Goal: Task Accomplishment & Management: Manage account settings

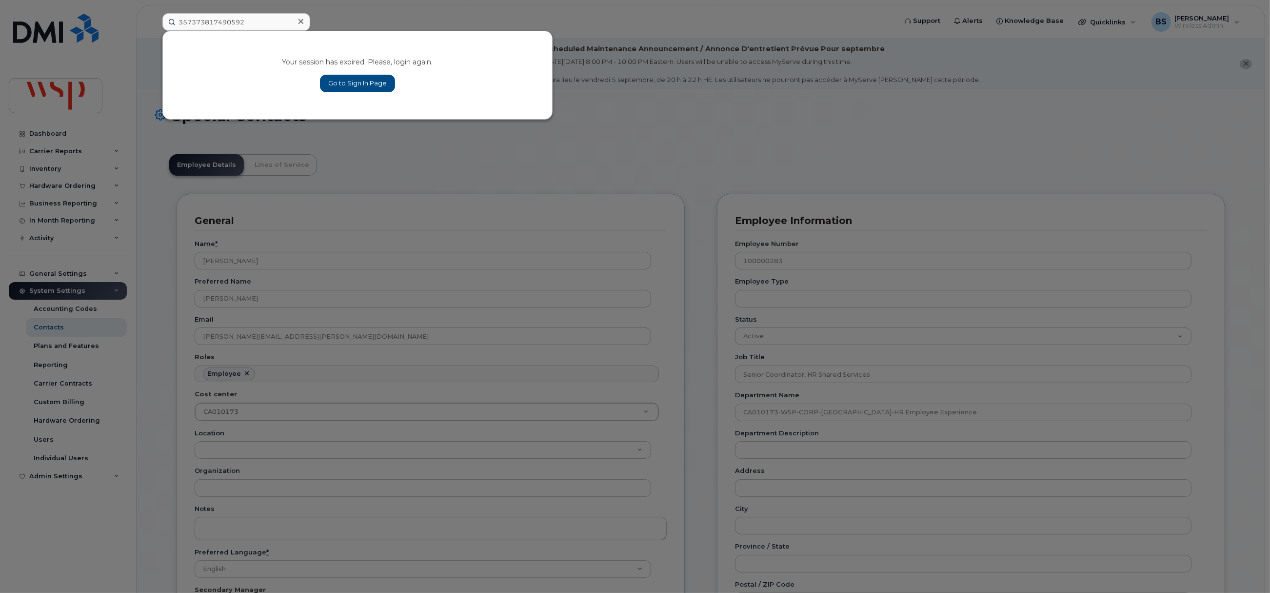
scroll to position [29, 0]
click at [343, 81] on link "Go to Sign In Page" at bounding box center [357, 84] width 75 height 18
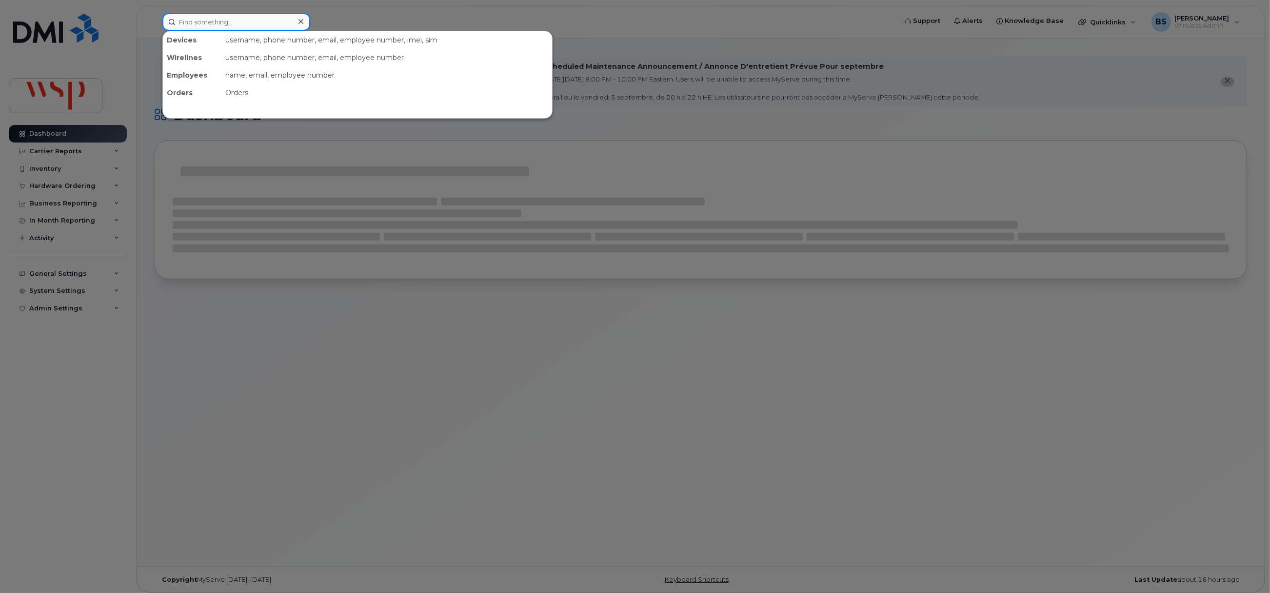
click at [236, 22] on input at bounding box center [236, 22] width 148 height 18
paste input "357373817490592"
type input "357373817490592"
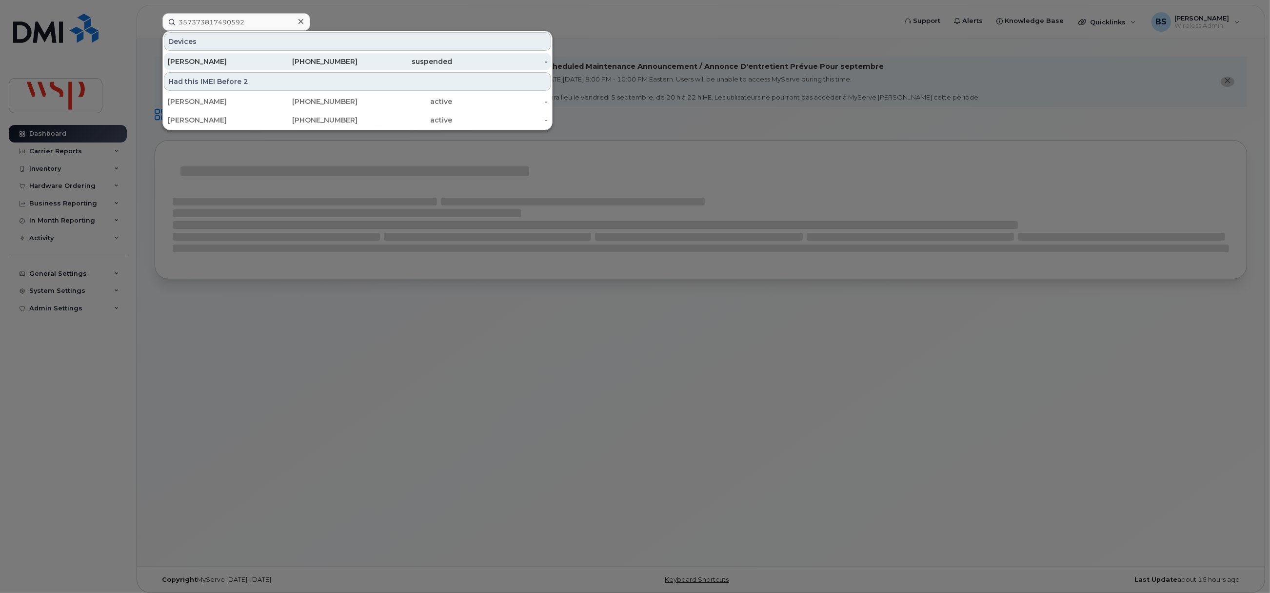
click at [194, 59] on div "YUHAO HUA" at bounding box center [215, 62] width 95 height 10
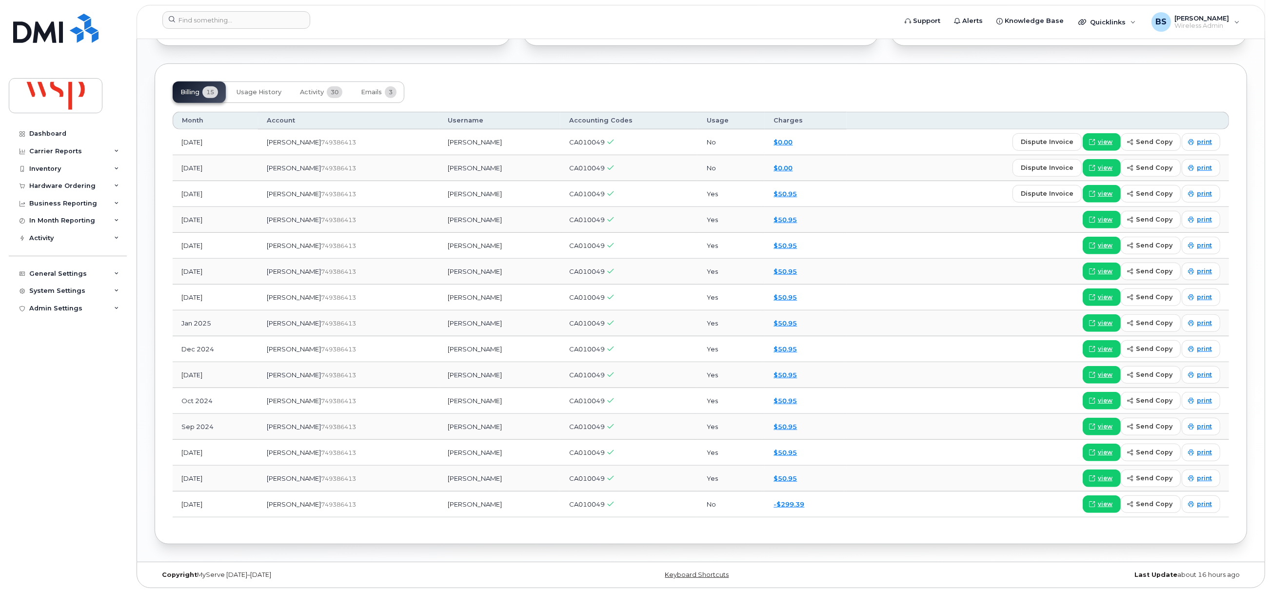
scroll to position [914, 0]
drag, startPoint x: 459, startPoint y: 506, endPoint x: 412, endPoint y: 512, distance: 47.7
click at [439, 512] on td "Yuhao Hua" at bounding box center [499, 504] width 121 height 26
copy td "Yuhao Hua"
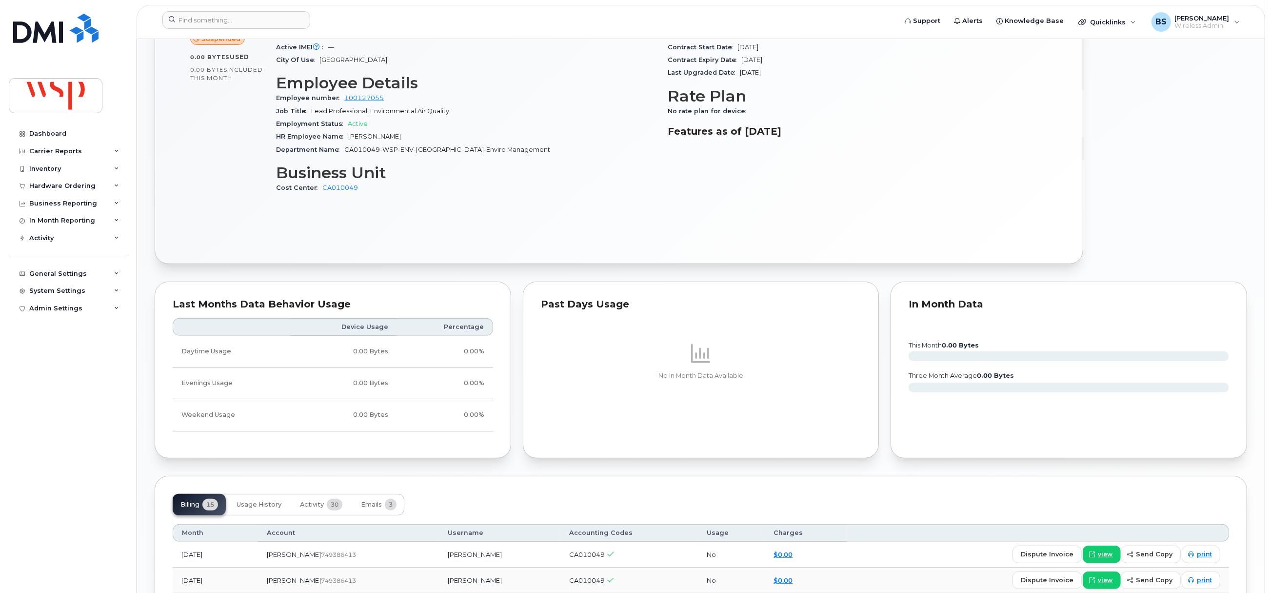
scroll to position [293, 0]
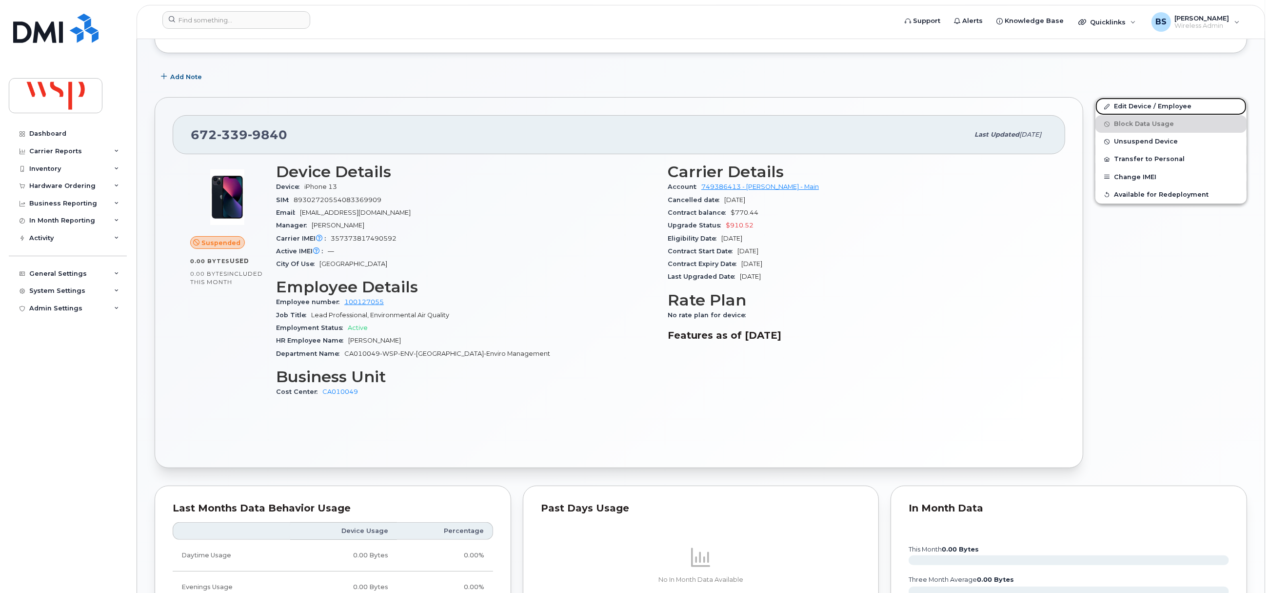
drag, startPoint x: 1126, startPoint y: 105, endPoint x: 873, endPoint y: 225, distance: 279.7
click at [1126, 105] on link "Edit Device / Employee" at bounding box center [1170, 107] width 151 height 18
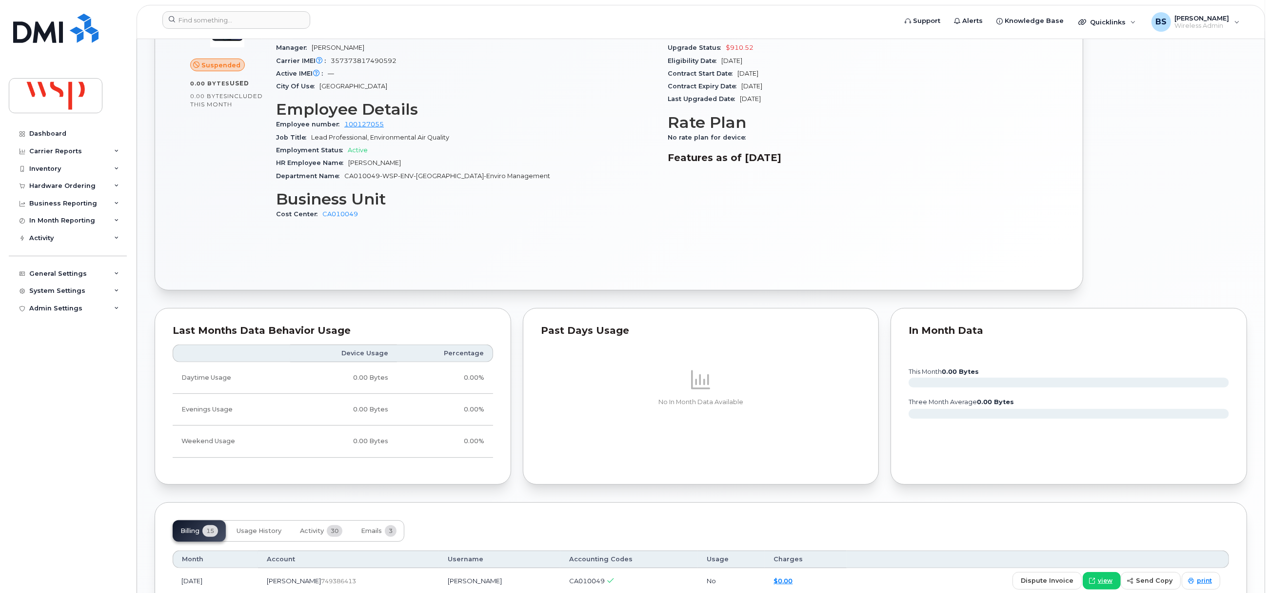
scroll to position [731, 0]
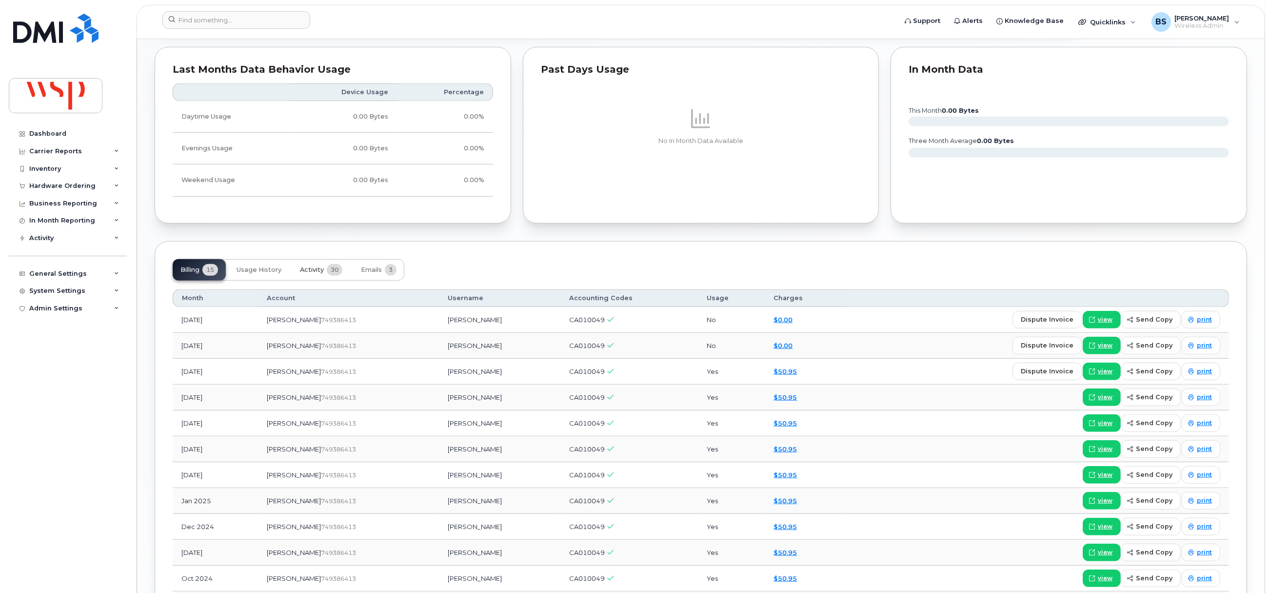
click at [322, 271] on span "Activity" at bounding box center [312, 270] width 24 height 8
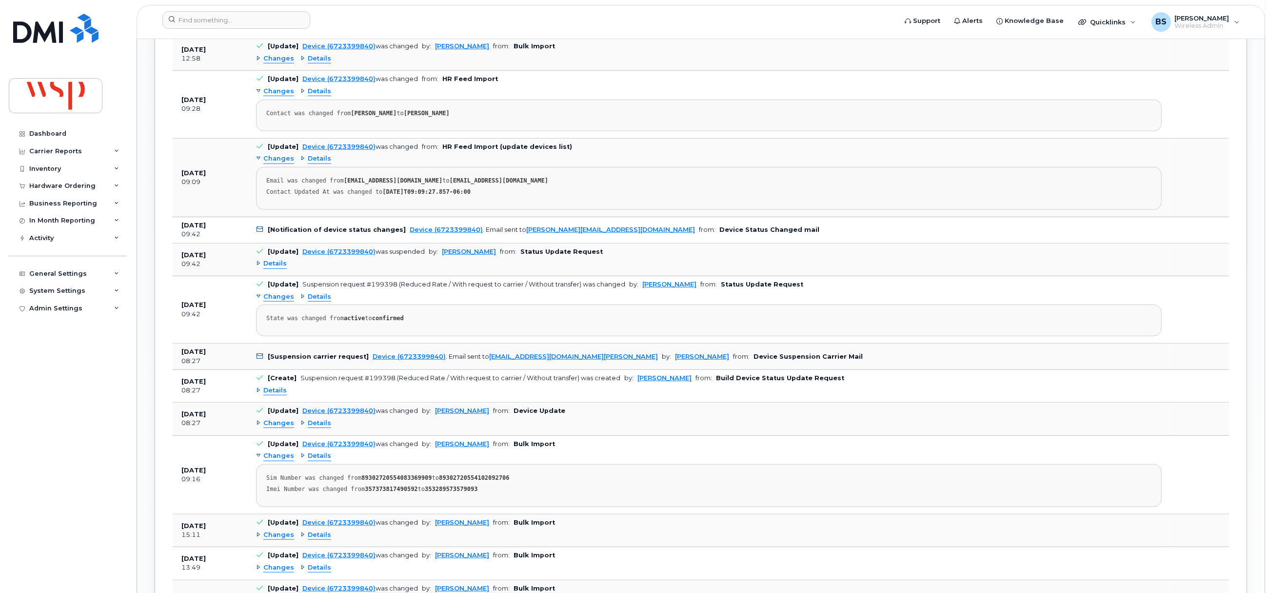
scroll to position [1034, 0]
click at [317, 428] on span "Details" at bounding box center [319, 423] width 23 height 9
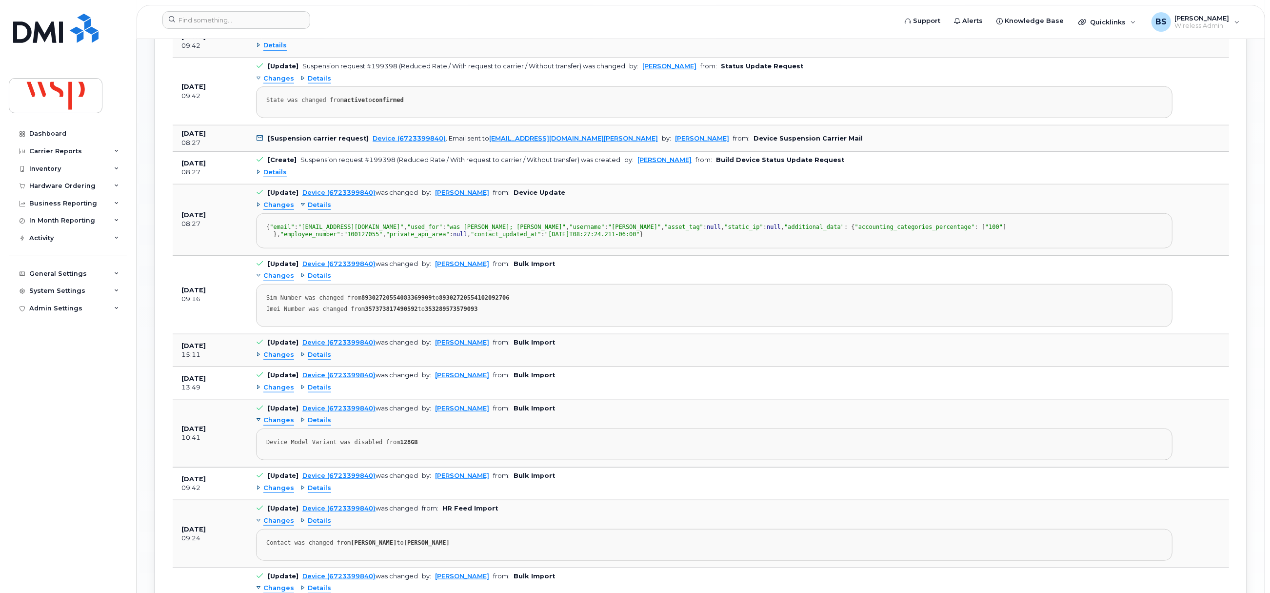
scroll to position [1253, 0]
click at [322, 279] on span "Details" at bounding box center [319, 274] width 23 height 9
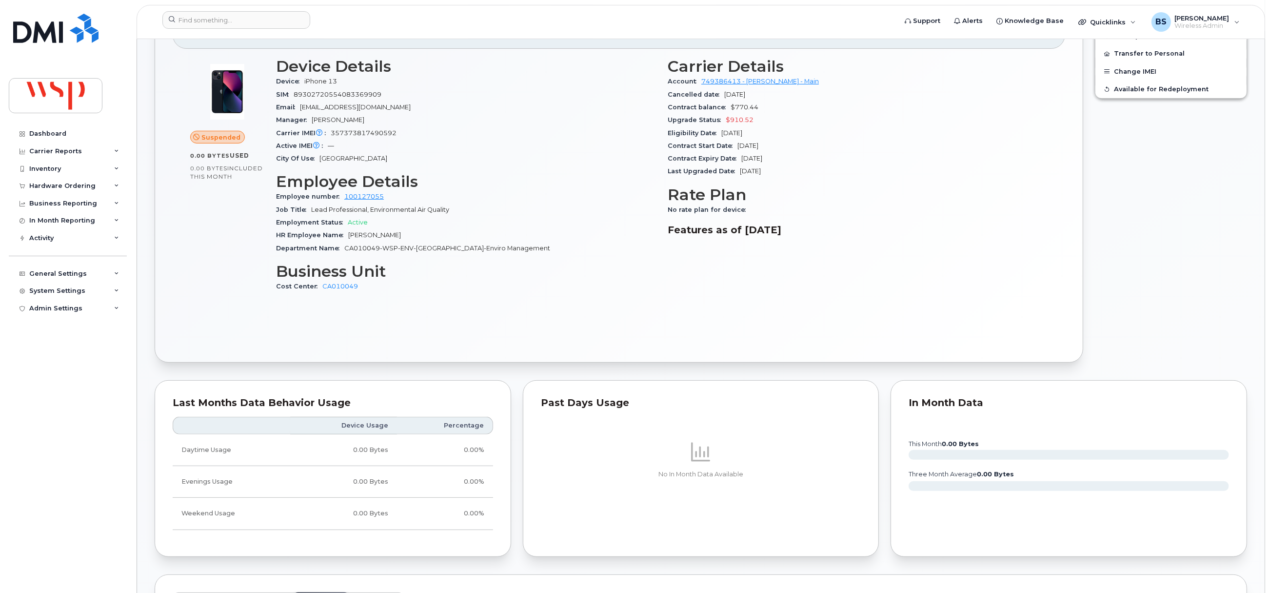
scroll to position [229, 0]
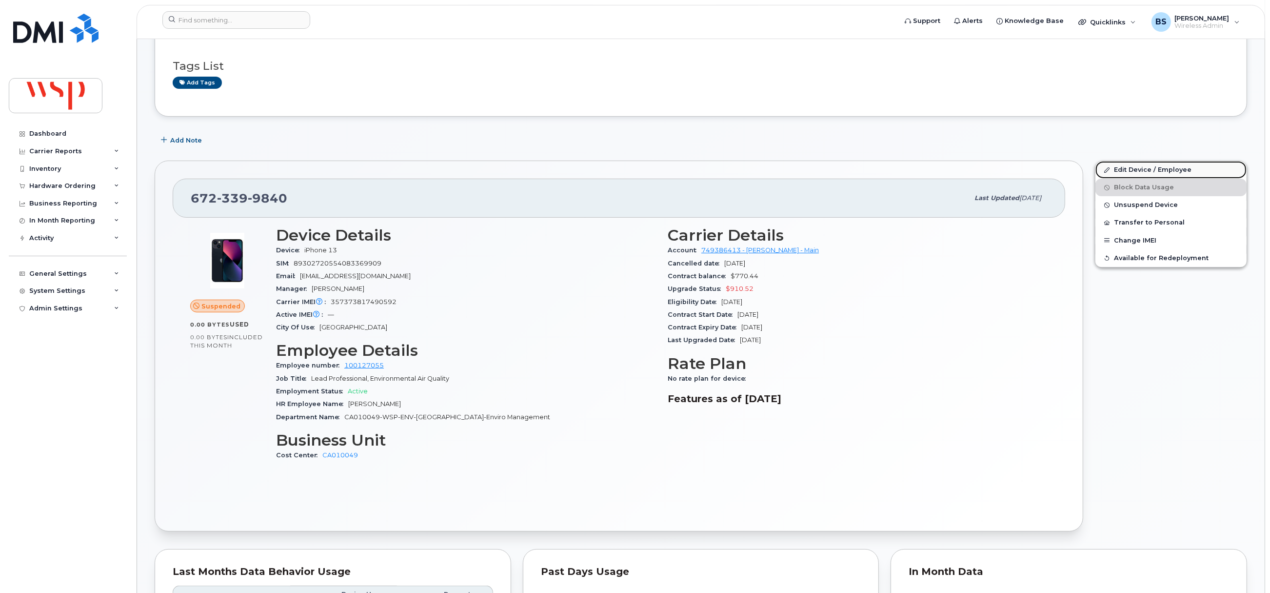
drag, startPoint x: 1122, startPoint y: 168, endPoint x: 1086, endPoint y: 184, distance: 40.0
click at [1122, 168] on link "Edit Device / Employee" at bounding box center [1170, 170] width 151 height 18
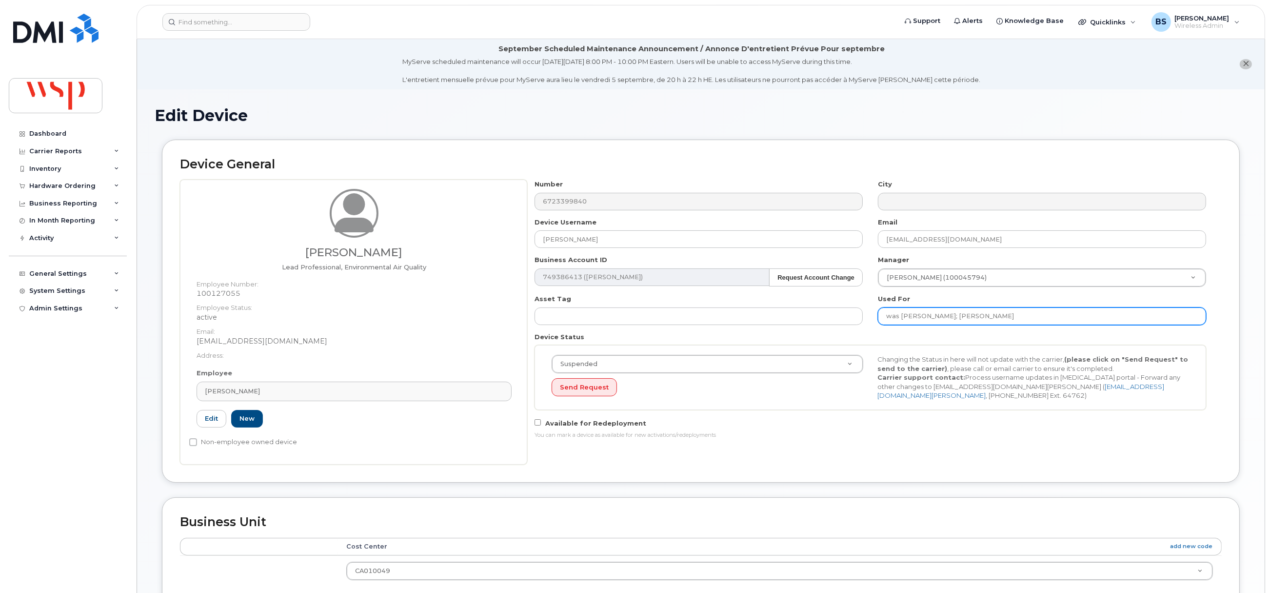
drag, startPoint x: 1017, startPoint y: 315, endPoint x: 943, endPoint y: 321, distance: 74.9
click at [943, 321] on input "was [PERSON_NAME]; [PERSON_NAME]" at bounding box center [1042, 316] width 328 height 18
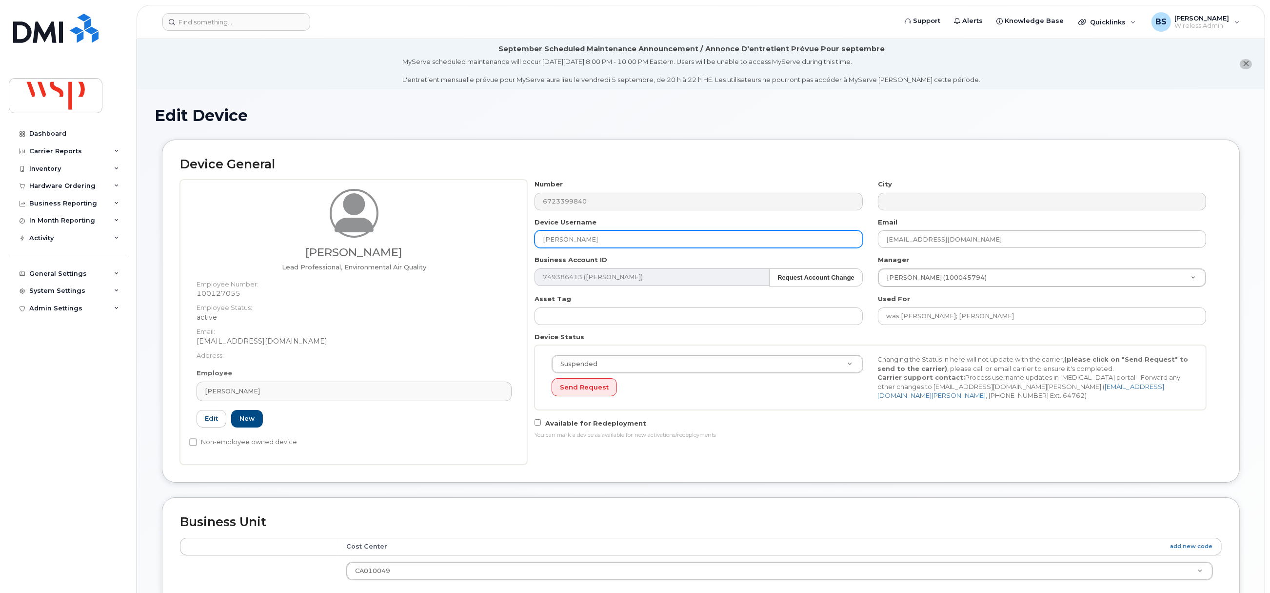
drag, startPoint x: 611, startPoint y: 240, endPoint x: 467, endPoint y: 238, distance: 143.9
click at [468, 238] on div "Amin Engarnevis Lead Professional, Environmental Air Quality Employee Number: 1…" at bounding box center [701, 321] width 1042 height 285
paste input "[PERSON_NAME]"
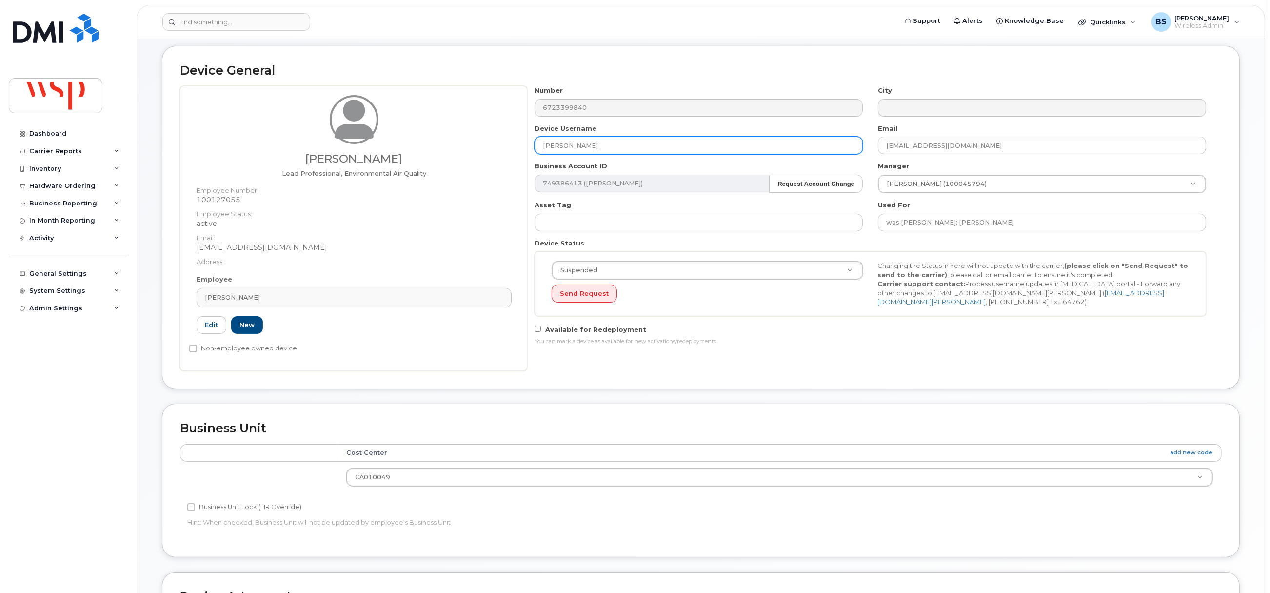
scroll to position [366, 0]
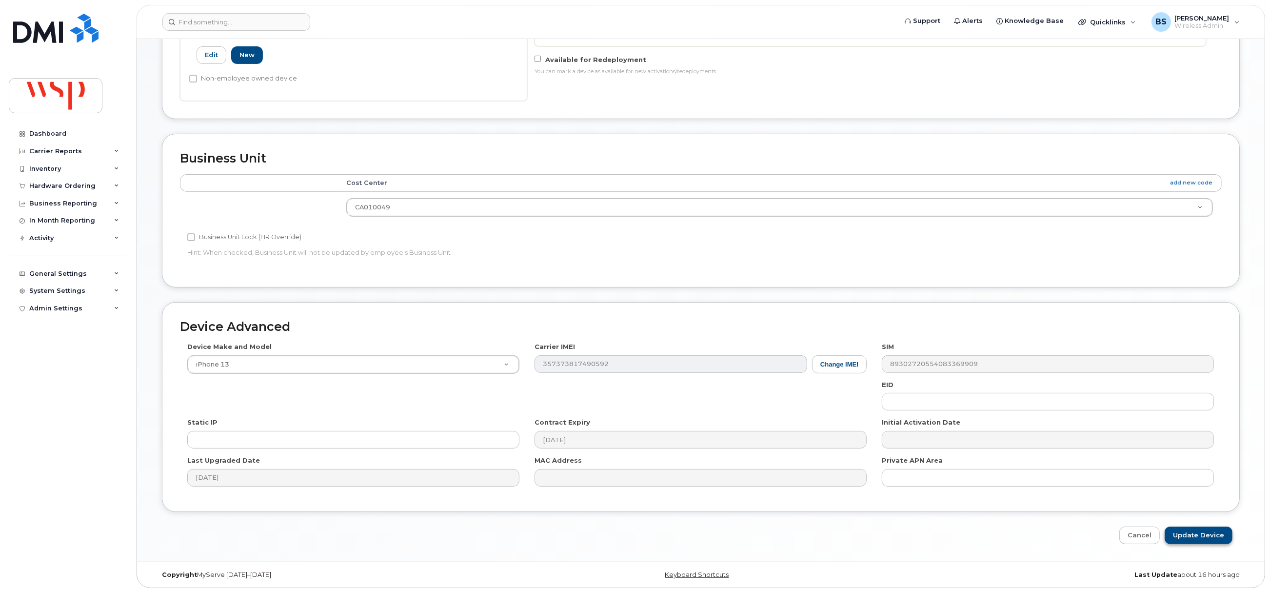
type input "[PERSON_NAME]"
drag, startPoint x: 1191, startPoint y: 532, endPoint x: 1068, endPoint y: 500, distance: 127.4
click at [1190, 531] on input "Update Device" at bounding box center [1199, 535] width 68 height 18
type input "Saving..."
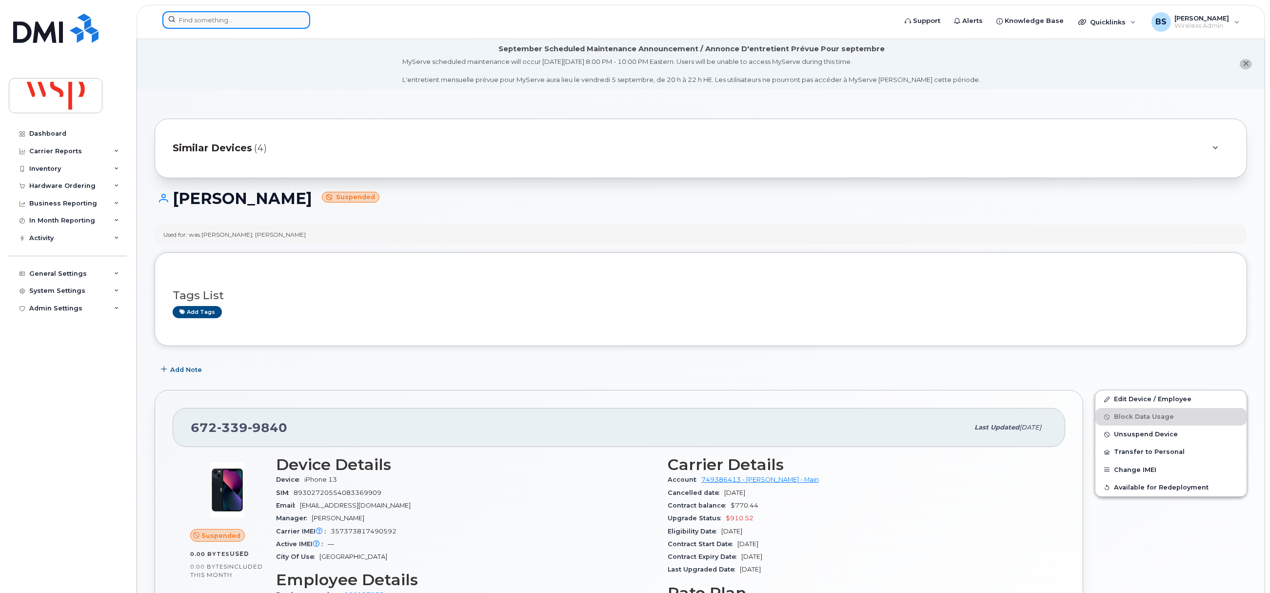
click at [224, 20] on input at bounding box center [236, 20] width 148 height 18
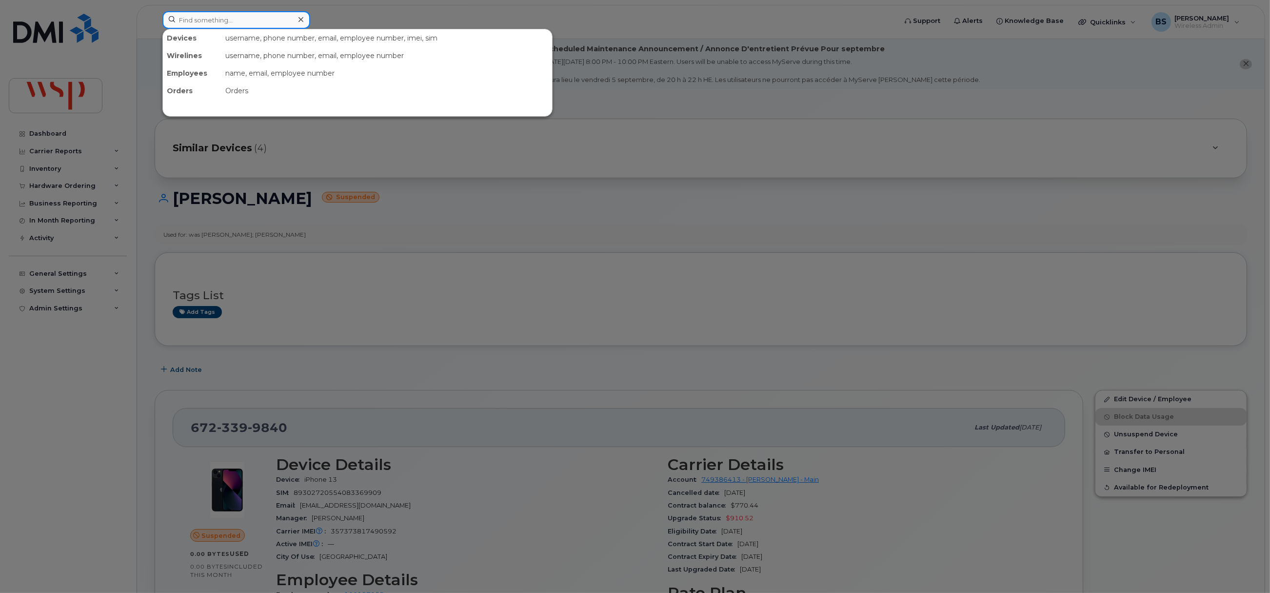
paste input "[PERSON_NAME]"
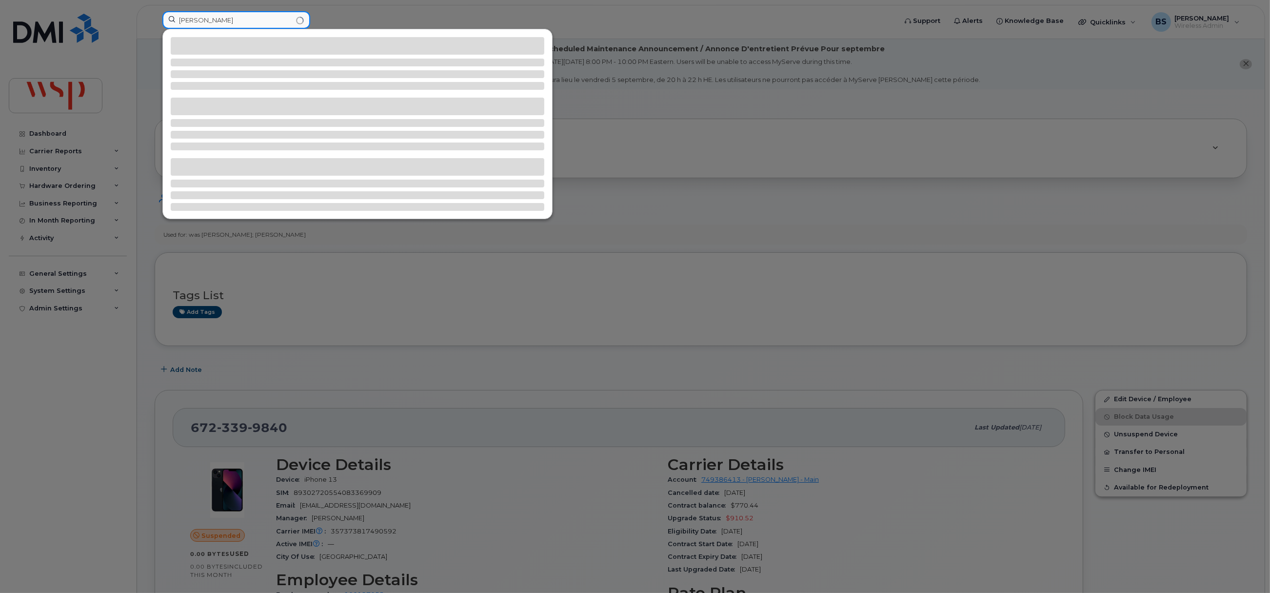
drag, startPoint x: 252, startPoint y: 20, endPoint x: 77, endPoint y: 24, distance: 175.1
click at [155, 17] on div "Amin Engarnevis" at bounding box center [526, 21] width 743 height 21
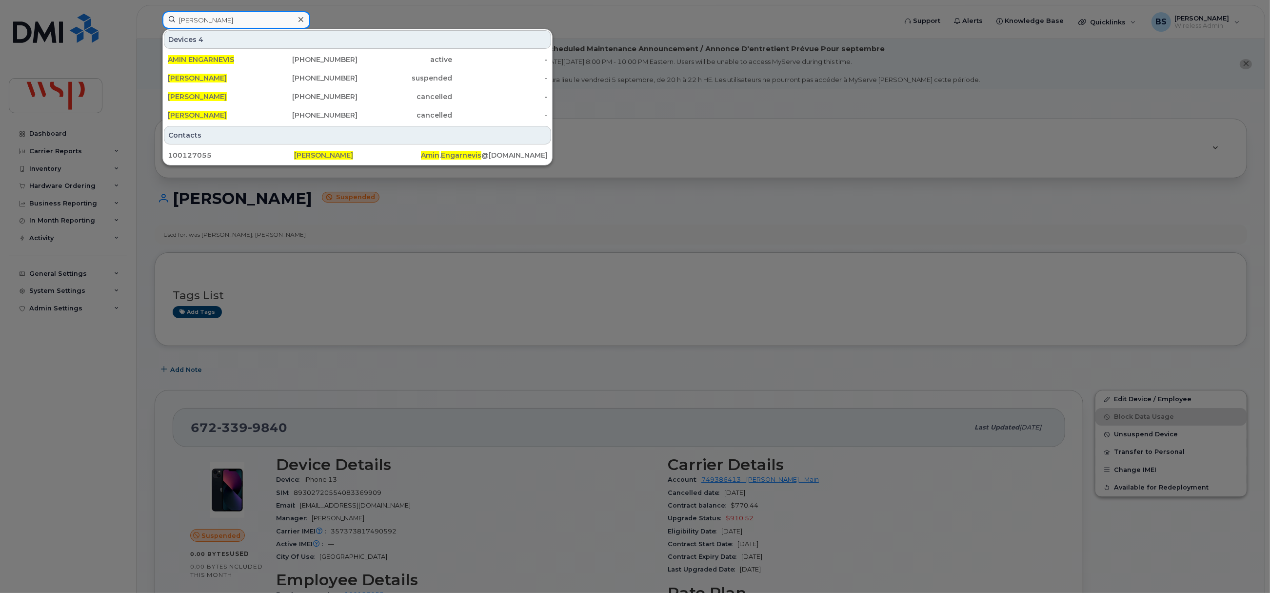
paste input "Yuhao Hua"
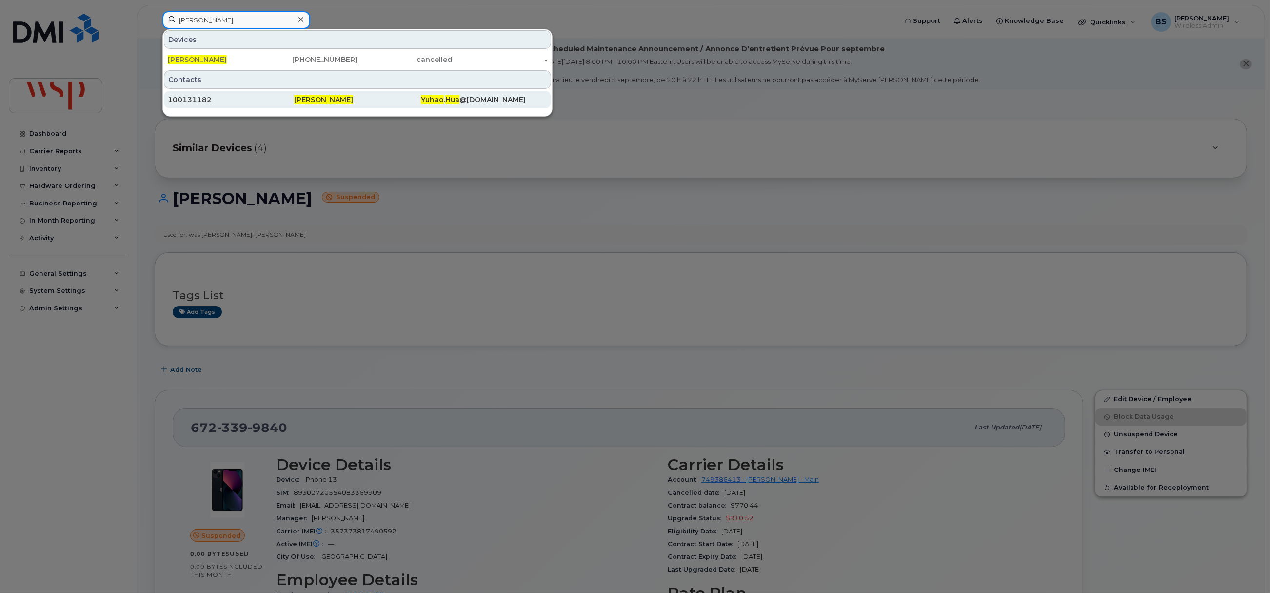
type input "Yuhao Hua"
click at [304, 98] on span "Yuhao Hua" at bounding box center [323, 99] width 59 height 9
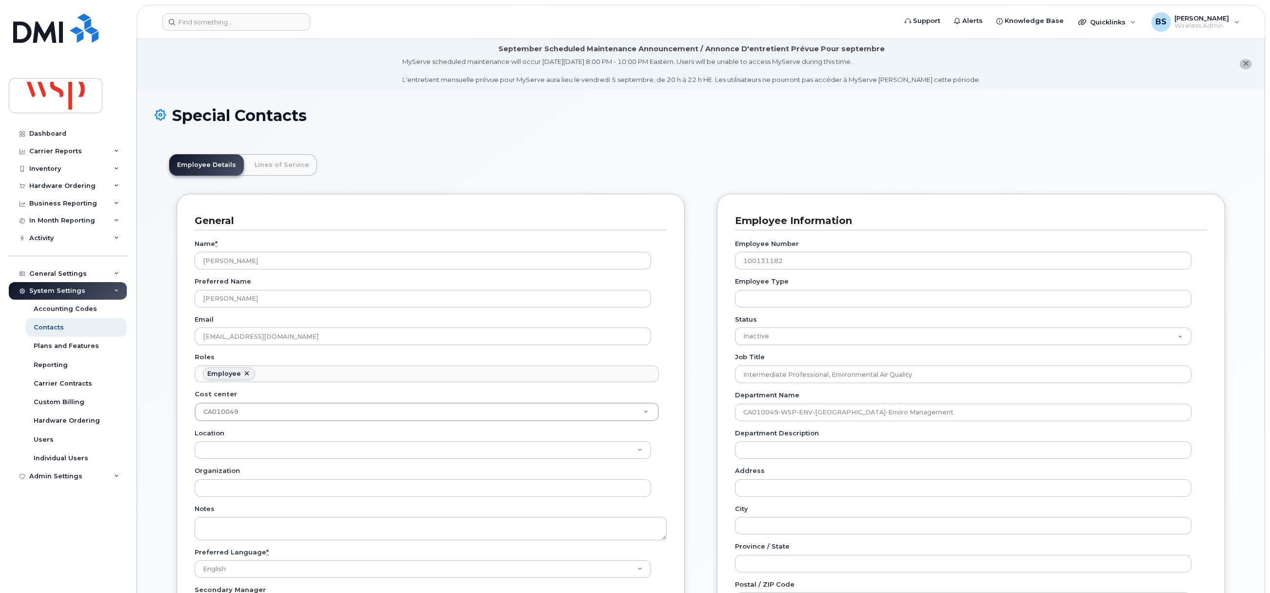
scroll to position [29, 0]
click at [1245, 62] on icon "close notification" at bounding box center [1246, 63] width 6 height 6
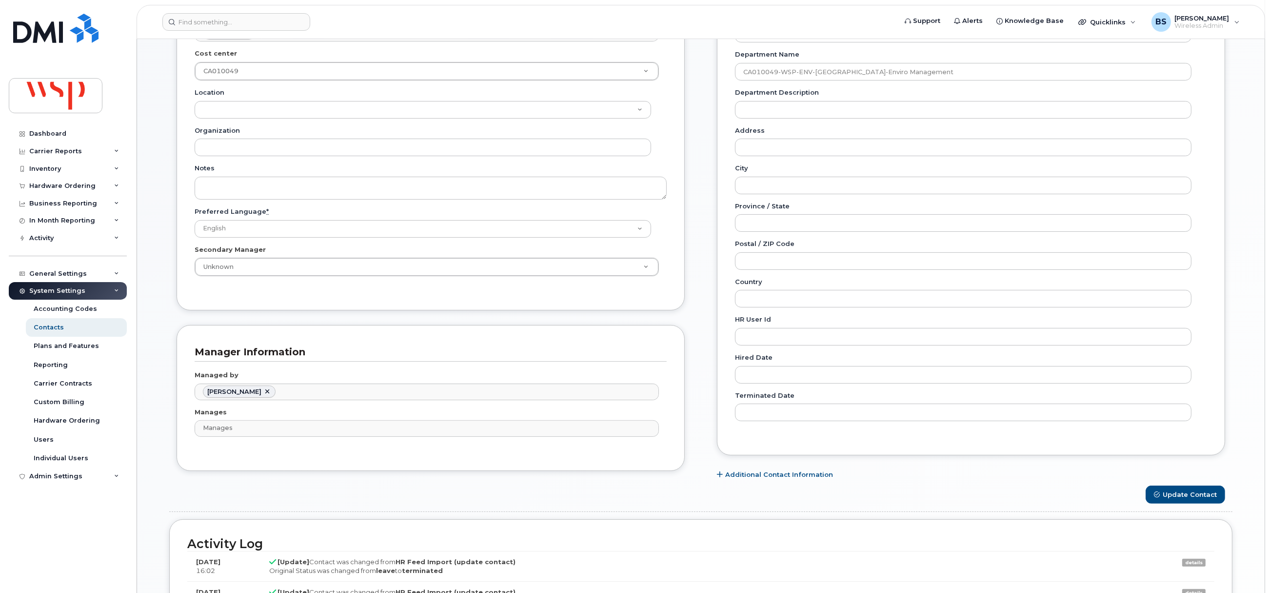
scroll to position [293, 0]
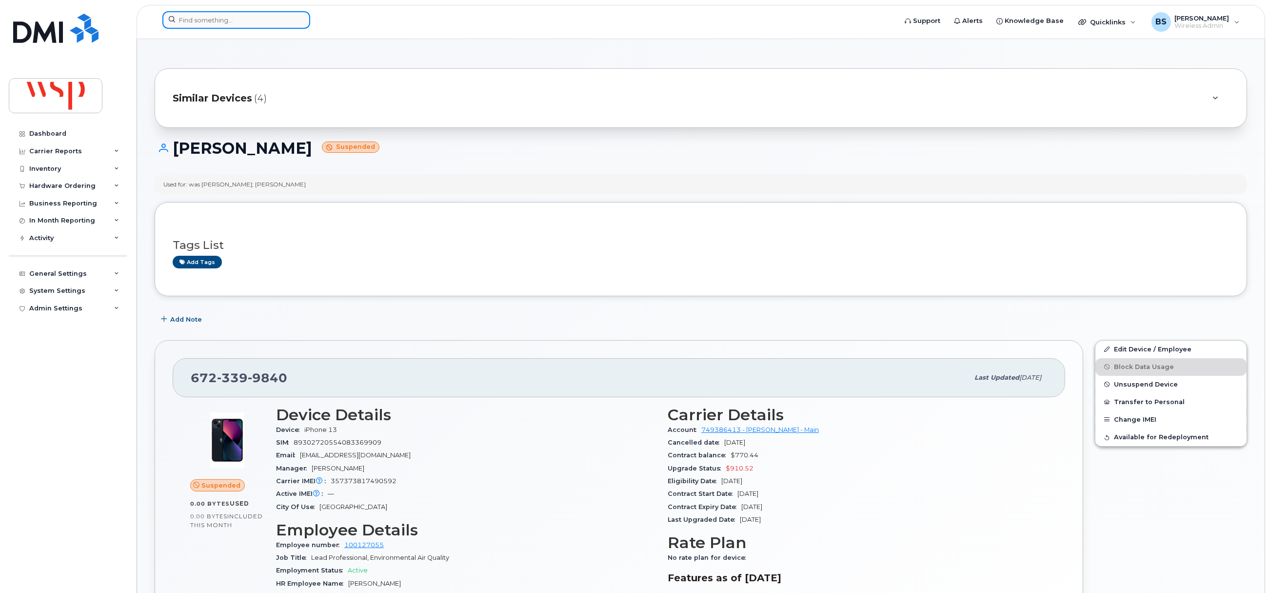
click at [243, 18] on input at bounding box center [236, 20] width 148 height 18
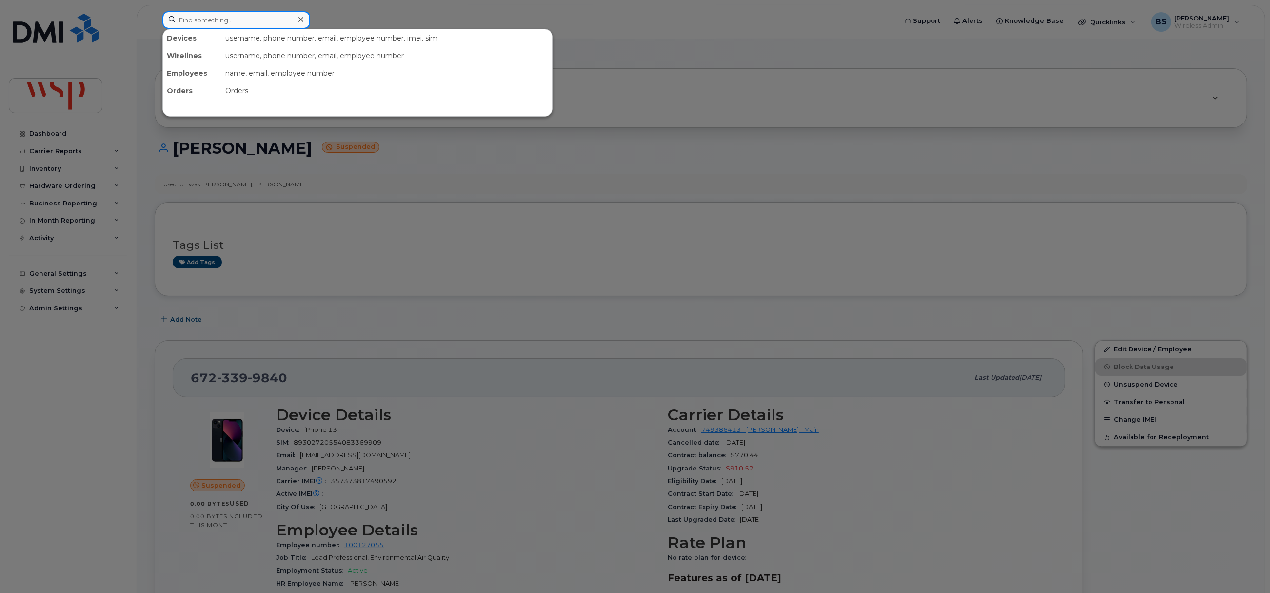
paste input "357373817490592"
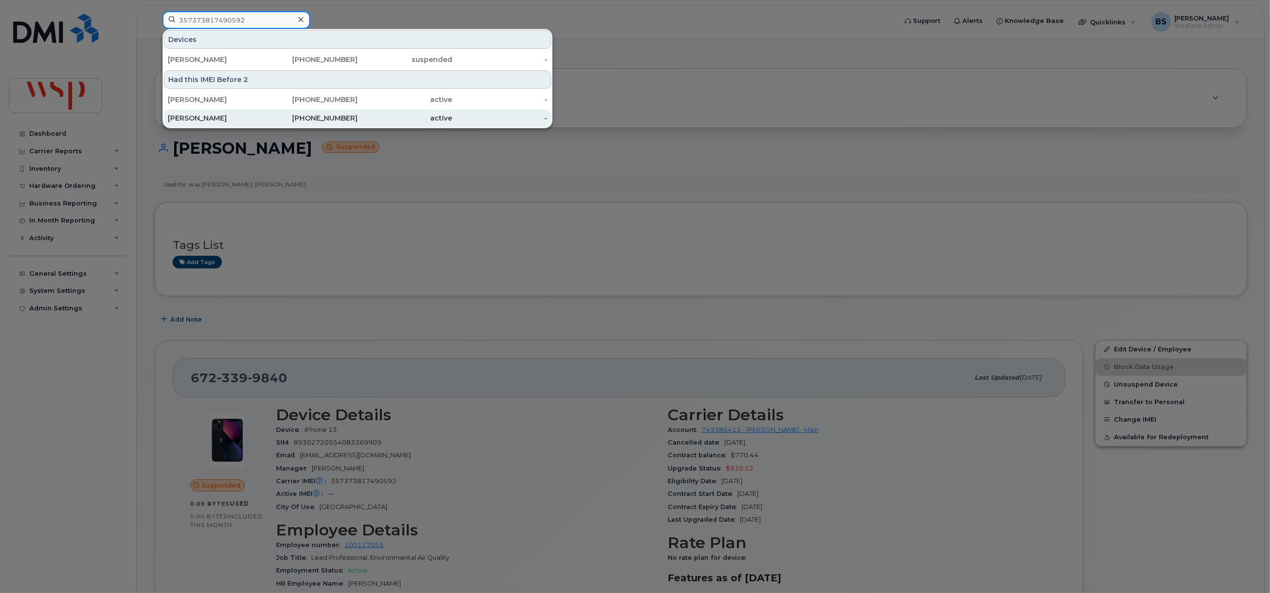
type input "357373817490592"
click at [322, 115] on div "672-339-8785" at bounding box center [310, 118] width 95 height 10
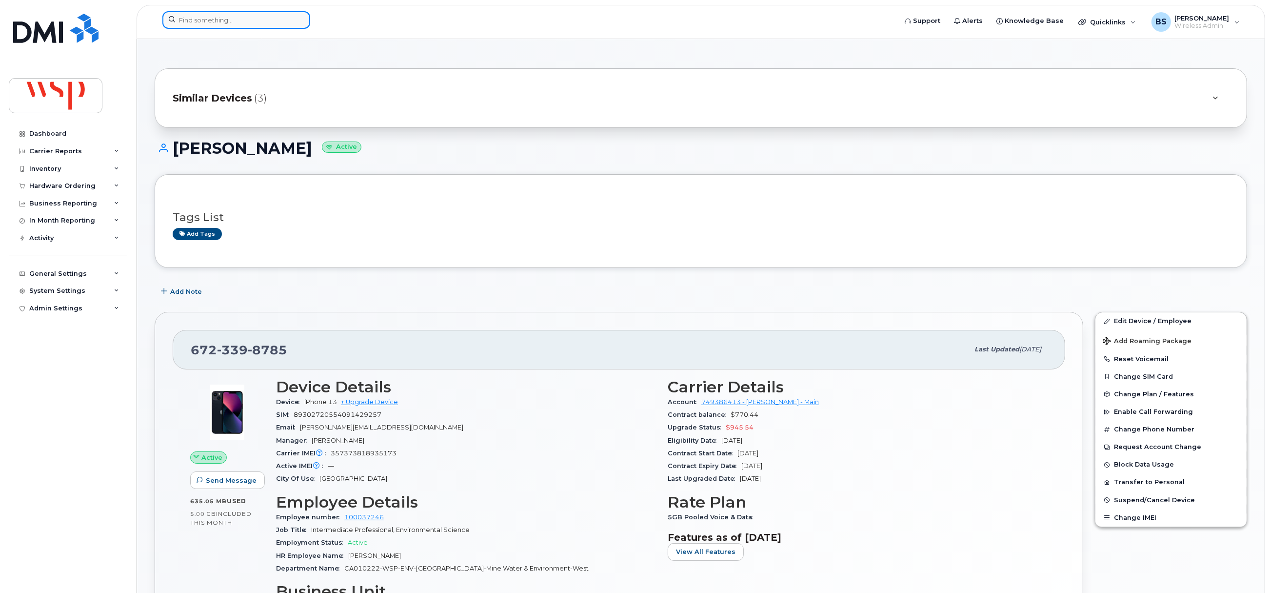
click at [243, 19] on input at bounding box center [236, 20] width 148 height 18
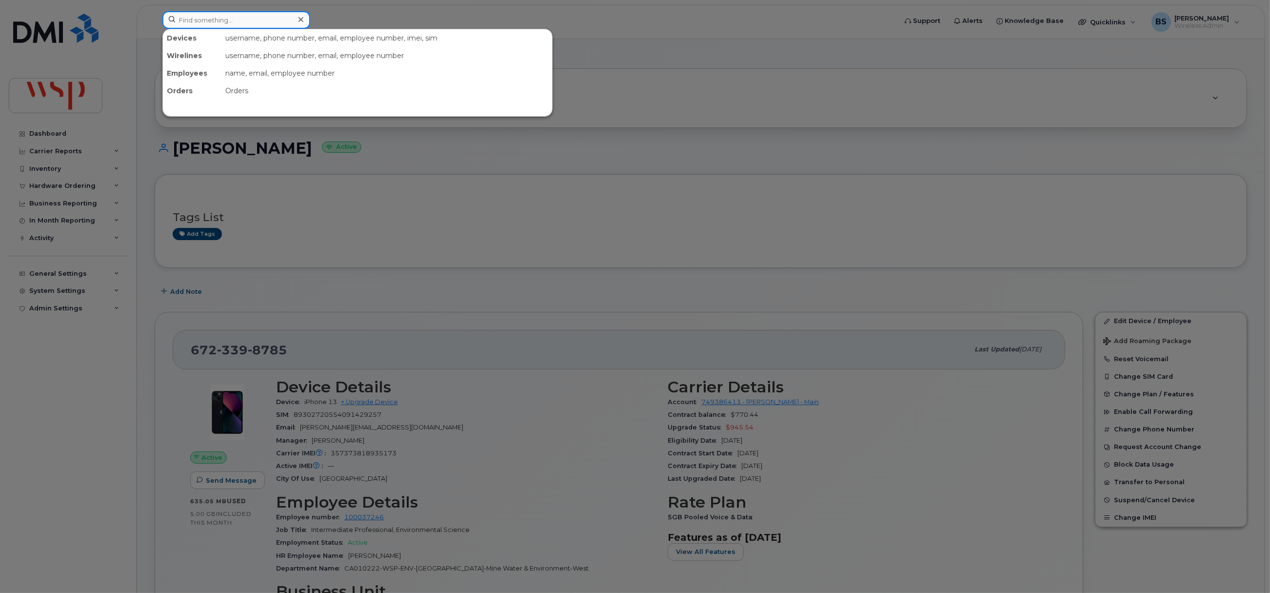
paste input "357373817490592"
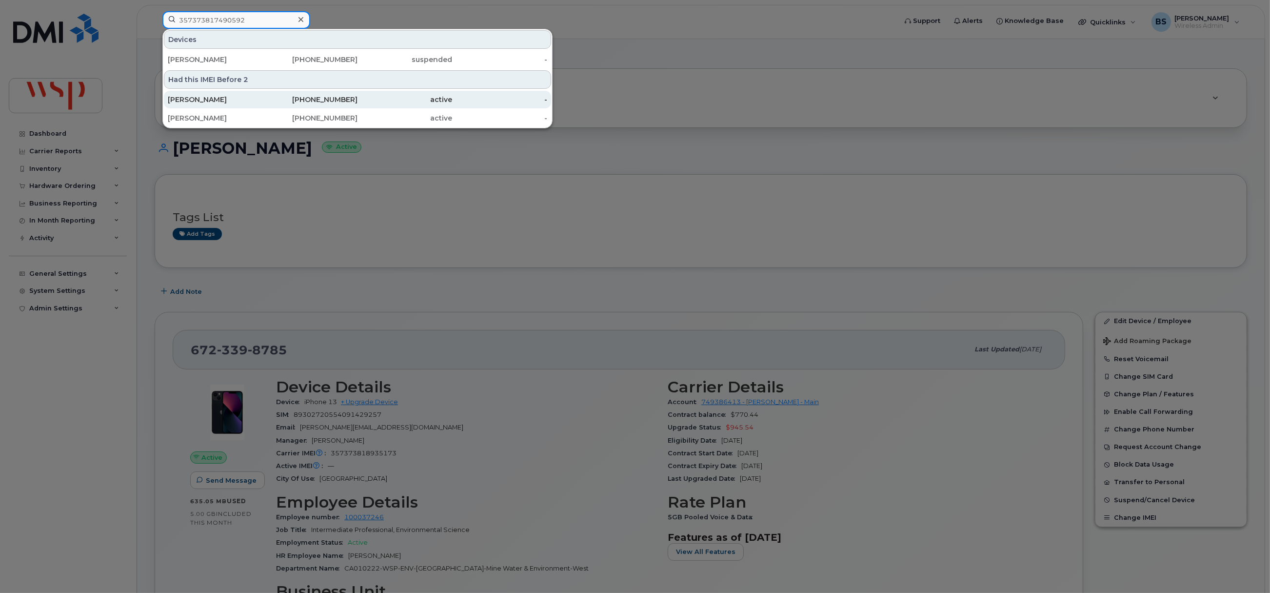
type input "357373817490592"
click at [200, 99] on div "[PERSON_NAME]" at bounding box center [215, 100] width 95 height 10
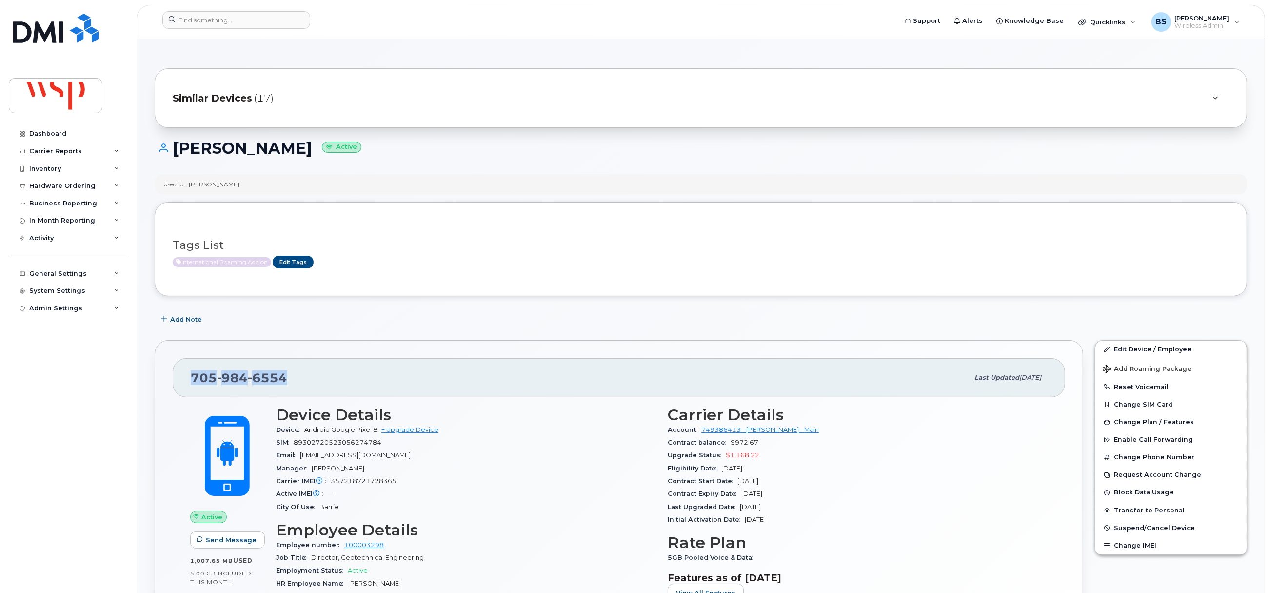
drag, startPoint x: 302, startPoint y: 379, endPoint x: 189, endPoint y: 397, distance: 114.5
click at [189, 397] on div "[PHONE_NUMBER] Last updated [DATE]" at bounding box center [619, 377] width 892 height 39
copy span "[PHONE_NUMBER]"
click at [224, 23] on input at bounding box center [236, 20] width 148 height 18
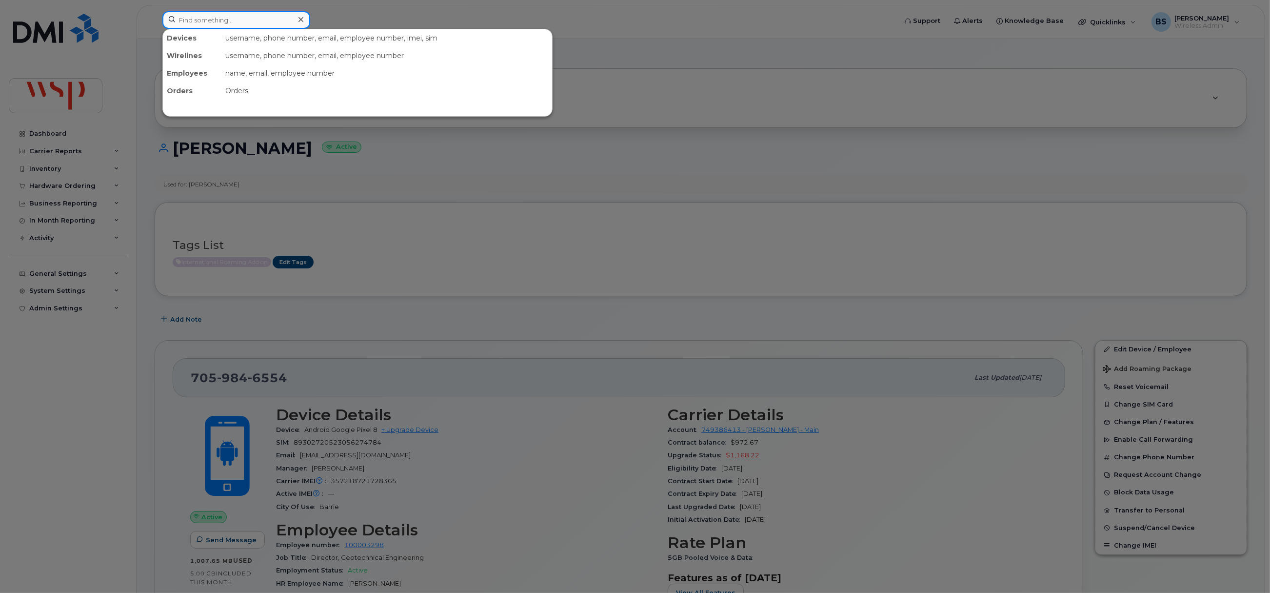
paste input "7059846554"
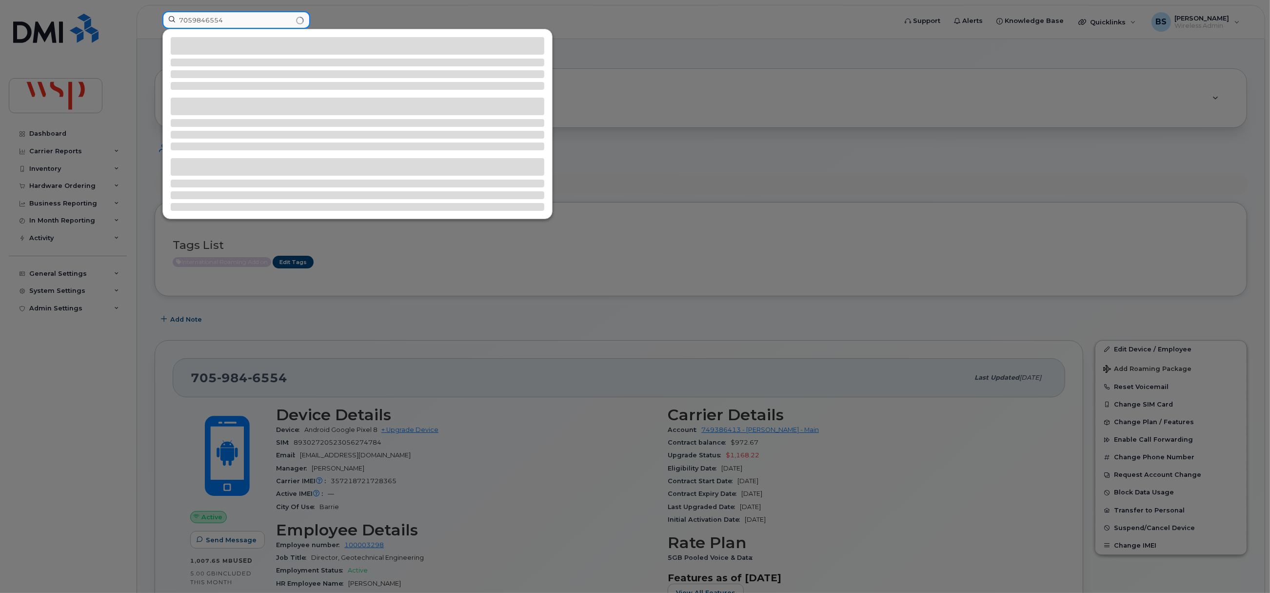
click at [155, 31] on div "7059846554" at bounding box center [526, 21] width 743 height 21
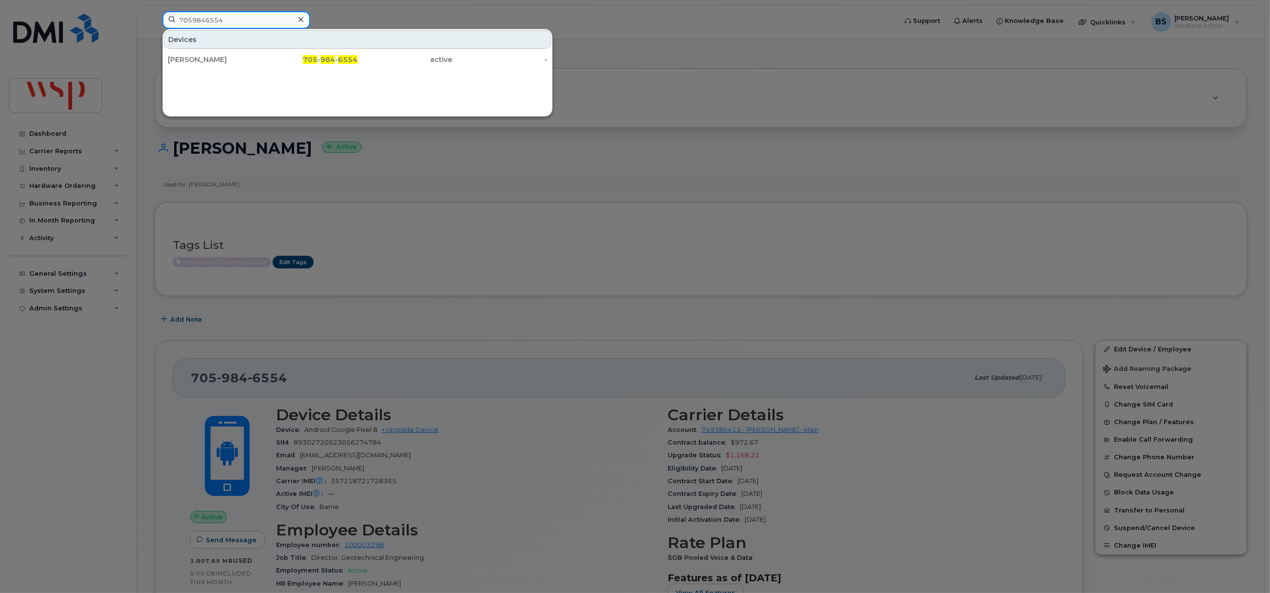
paste input "357373817490592"
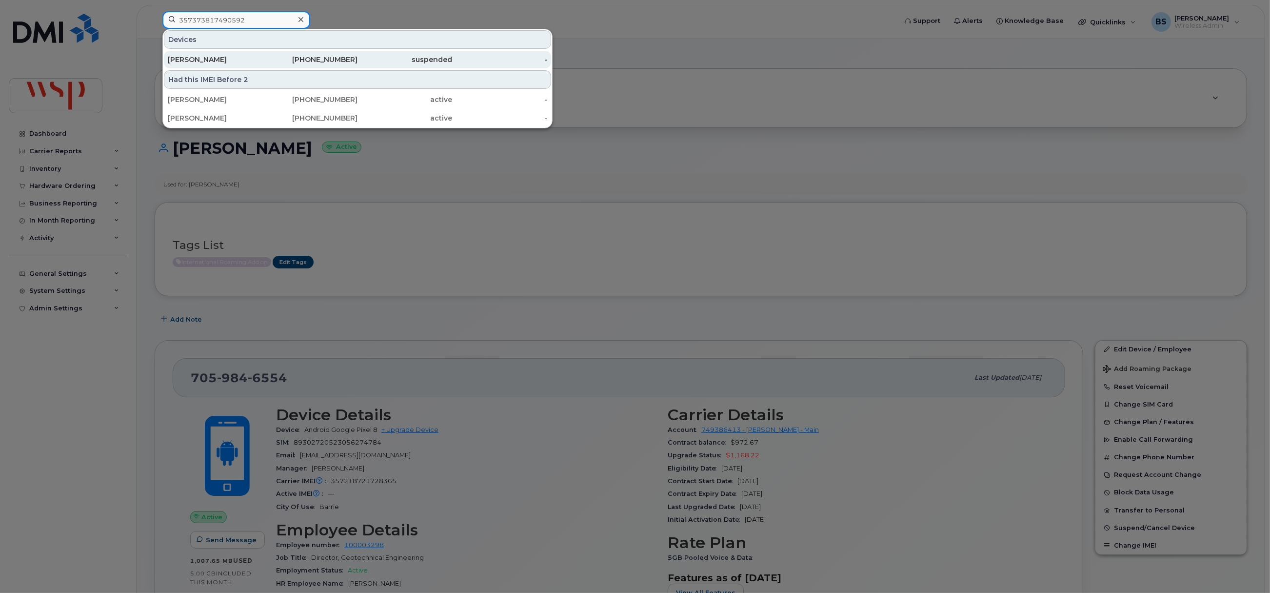
type input "357373817490592"
drag, startPoint x: 192, startPoint y: 57, endPoint x: 222, endPoint y: 65, distance: 31.7
click at [192, 57] on div "[PERSON_NAME]" at bounding box center [215, 60] width 95 height 10
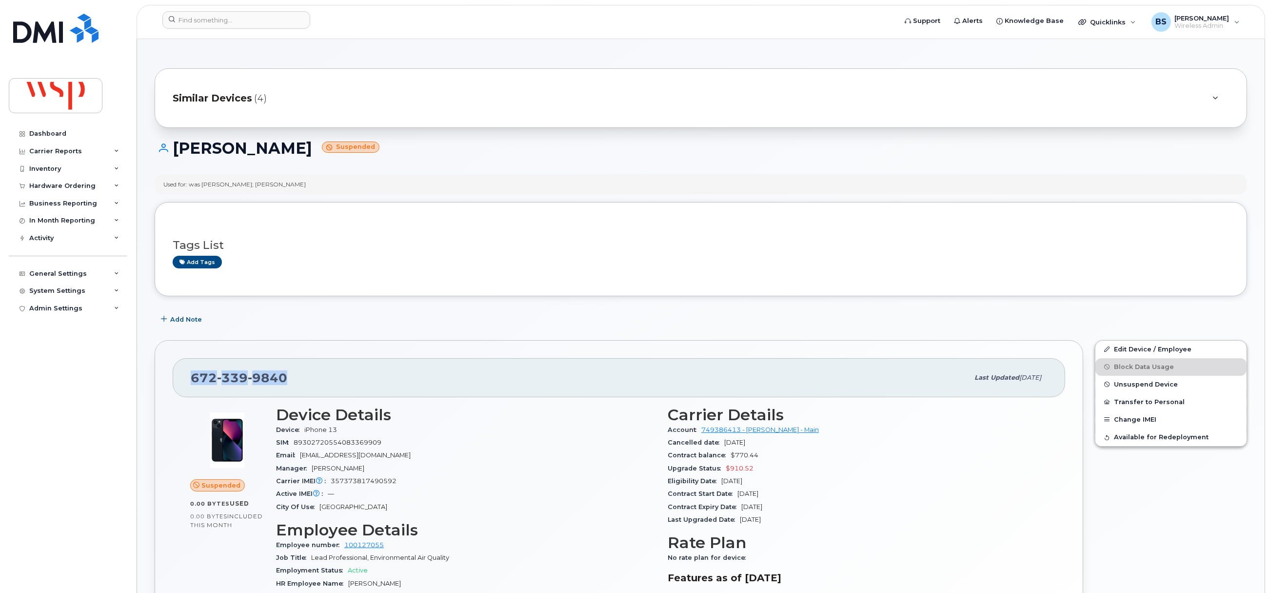
drag, startPoint x: 298, startPoint y: 385, endPoint x: 177, endPoint y: 385, distance: 121.9
click at [177, 385] on div "[PHONE_NUMBER] Last updated [DATE]" at bounding box center [619, 377] width 892 height 39
click at [228, 16] on input at bounding box center [236, 20] width 148 height 18
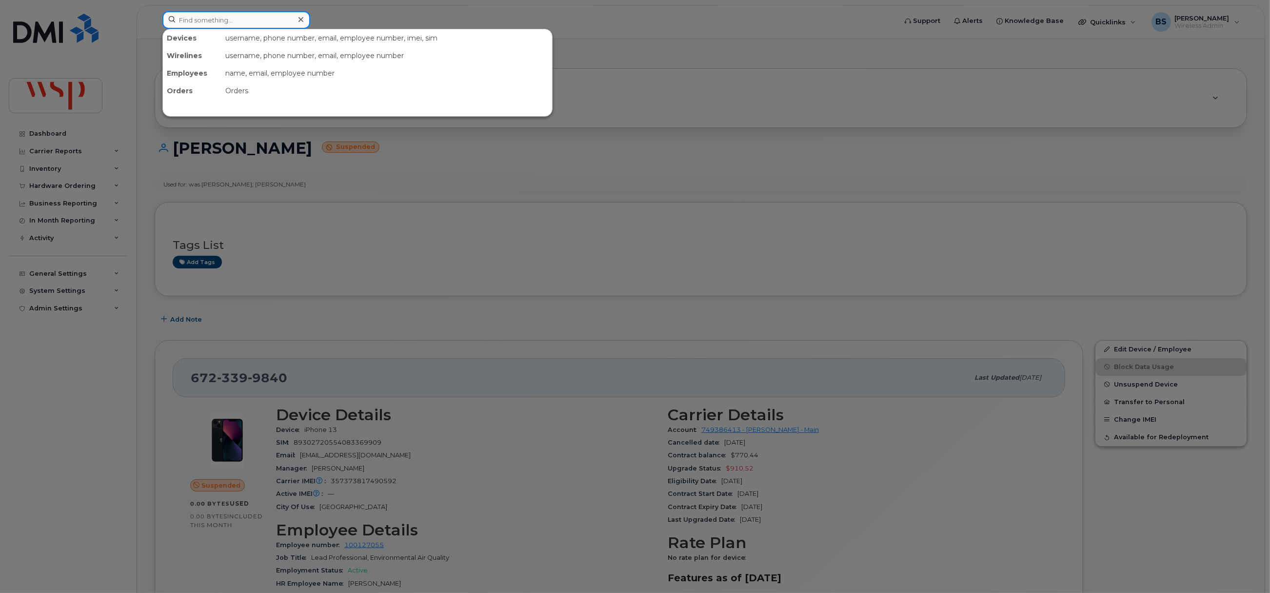
paste input "Assile Abou Diab"
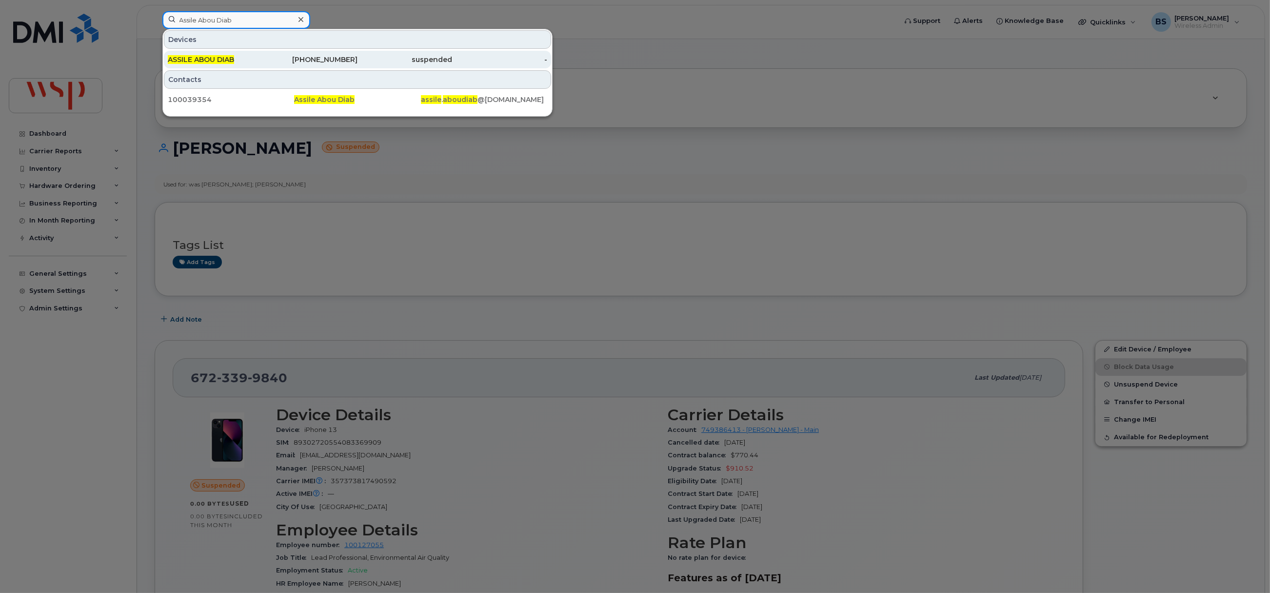
type input "Assile Abou Diab"
click at [202, 59] on span "ASSILE ABOU DIAB" at bounding box center [201, 59] width 66 height 9
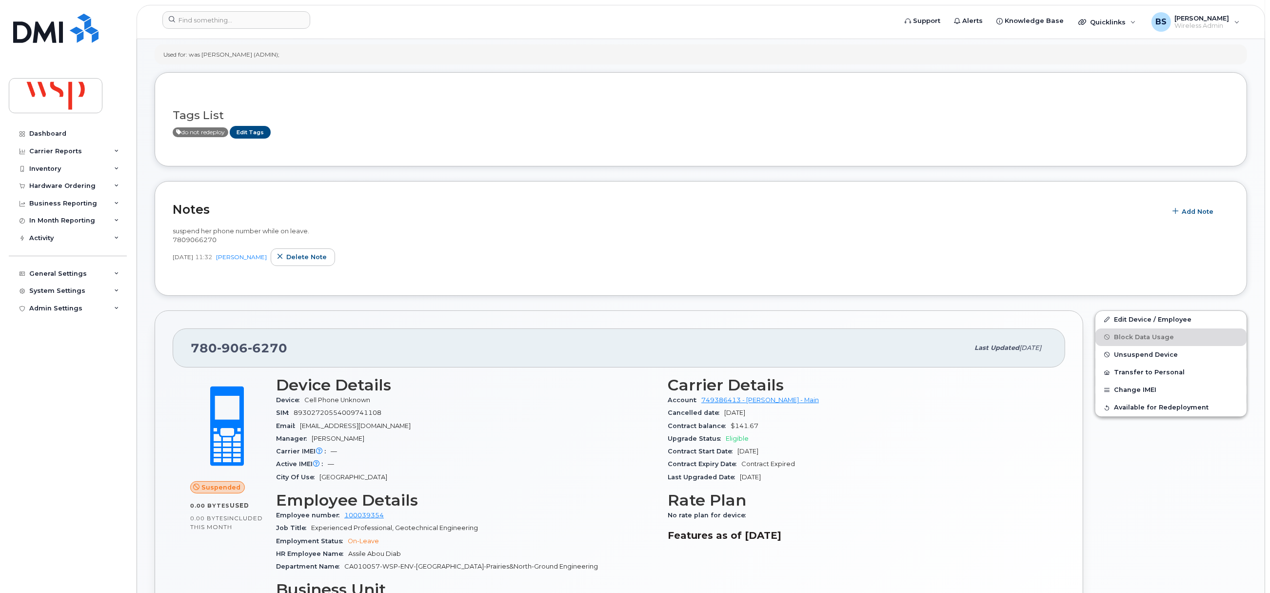
scroll to position [73, 0]
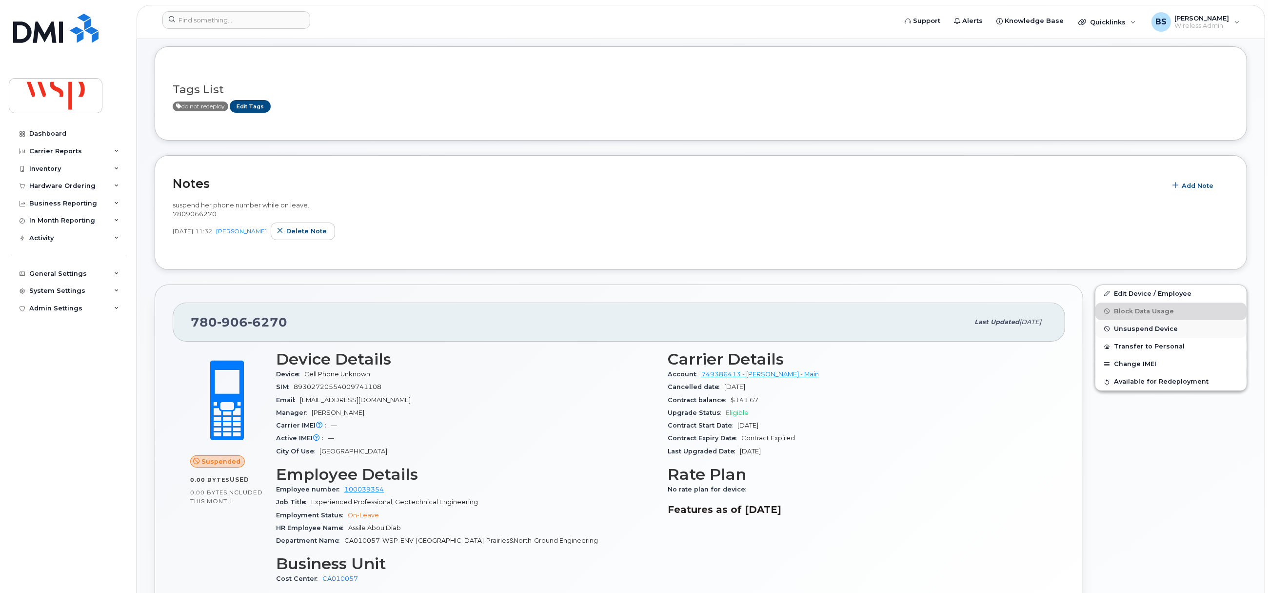
click at [1117, 328] on span "Unsuspend Device" at bounding box center [1146, 328] width 64 height 7
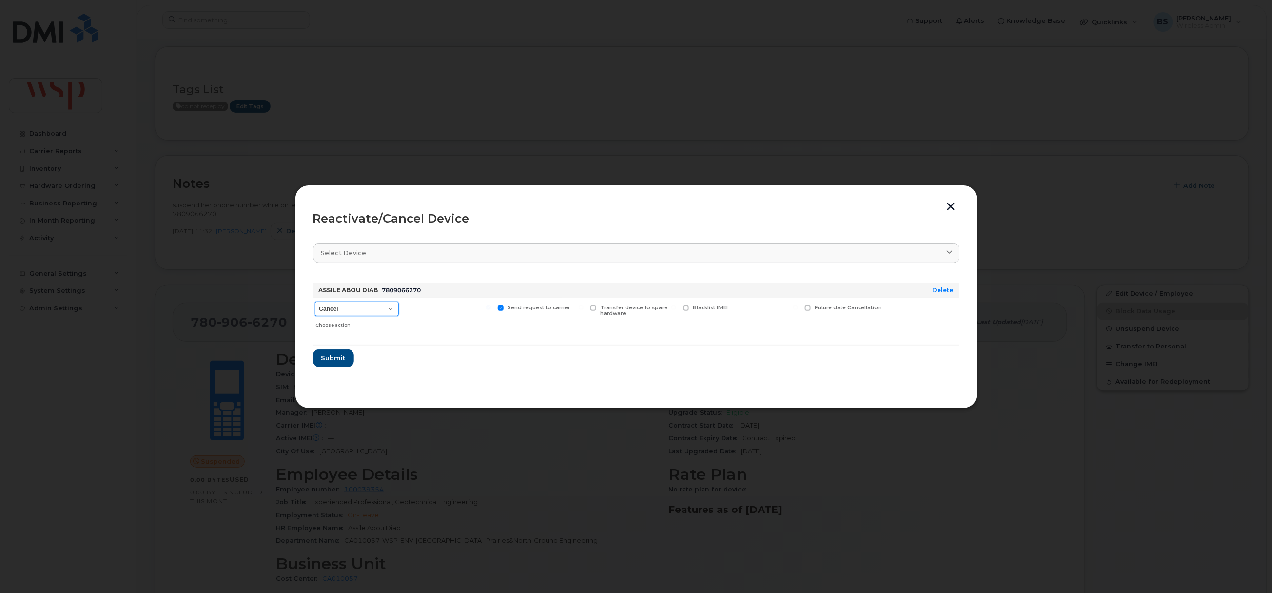
click at [354, 313] on select "Cancel Reactivate" at bounding box center [357, 308] width 84 height 15
select select "[object Object]"
click at [315, 302] on select "Cancel Reactivate" at bounding box center [357, 308] width 84 height 15
click at [337, 355] on span "Submit" at bounding box center [333, 357] width 24 height 9
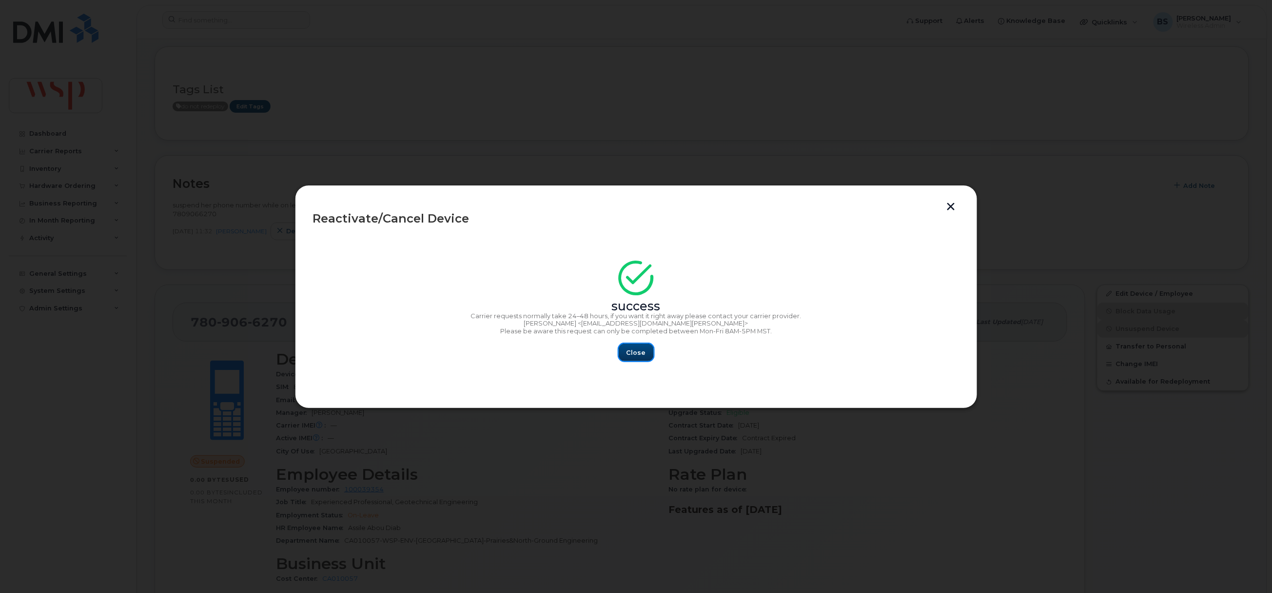
drag, startPoint x: 638, startPoint y: 351, endPoint x: 452, endPoint y: 297, distance: 194.3
click at [638, 351] on span "Close" at bounding box center [637, 352] width 20 height 9
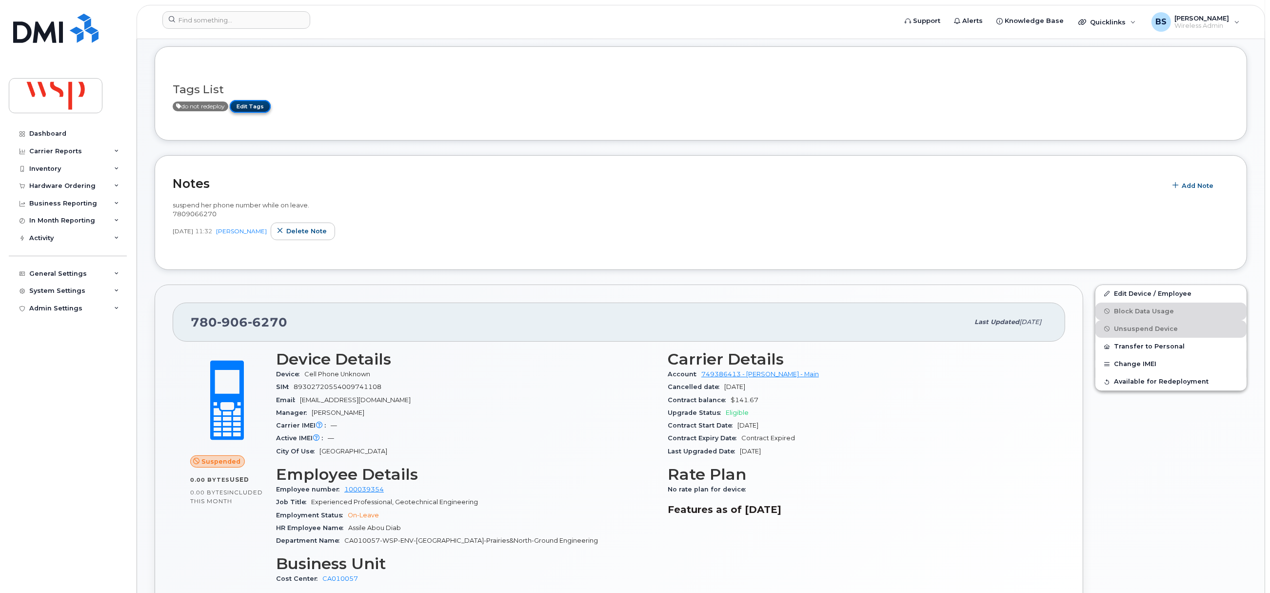
click at [261, 106] on link "Edit Tags" at bounding box center [250, 106] width 41 height 12
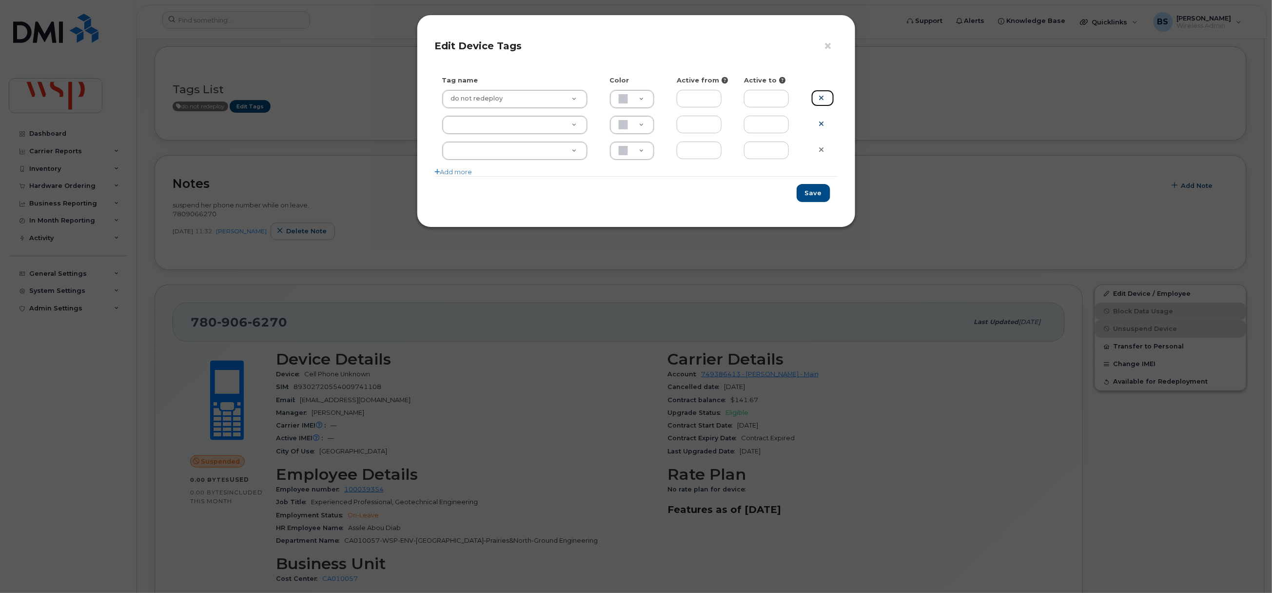
click at [820, 98] on icon at bounding box center [821, 97] width 5 height 7
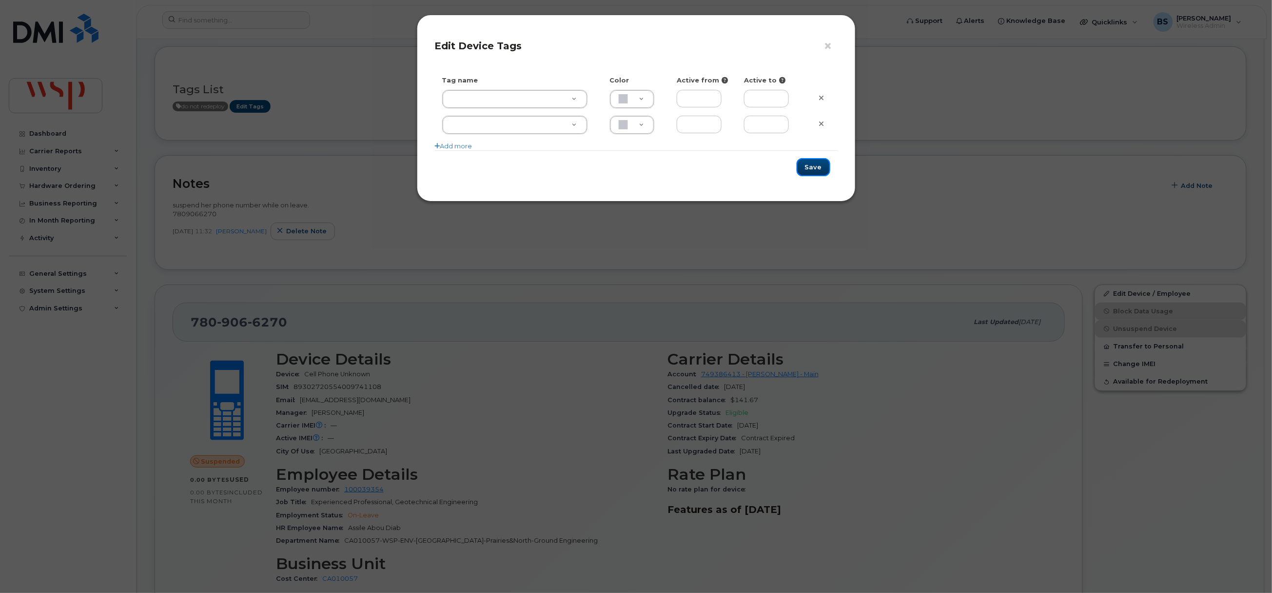
drag, startPoint x: 812, startPoint y: 165, endPoint x: 840, endPoint y: 183, distance: 33.1
click at [814, 165] on button "Save" at bounding box center [814, 167] width 34 height 18
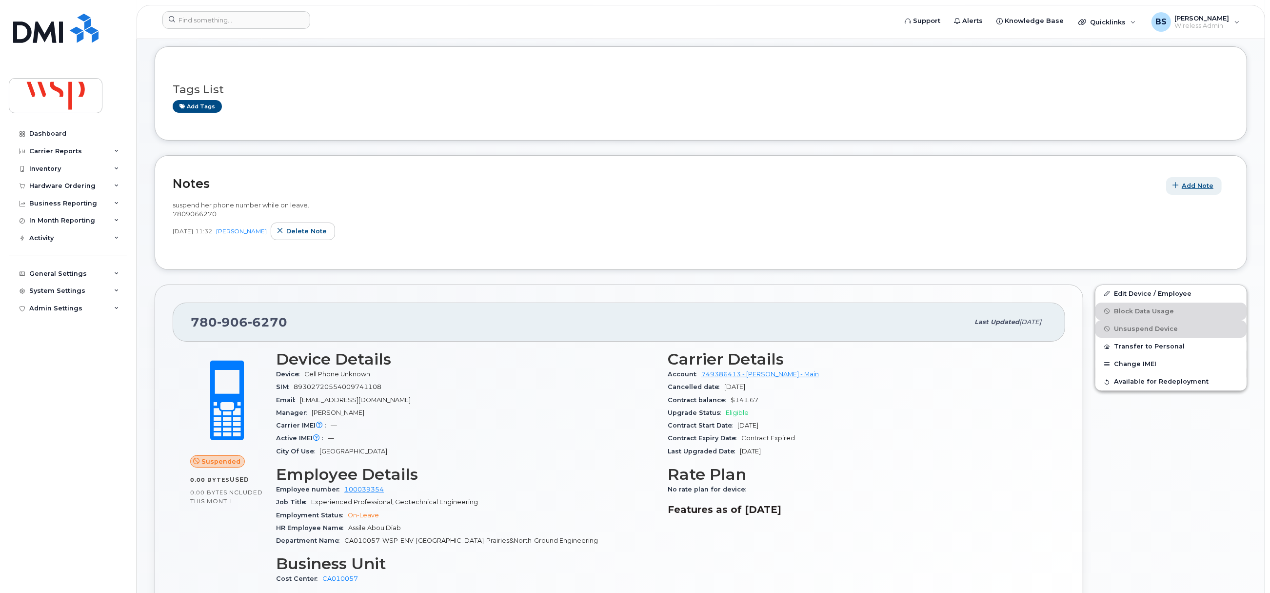
click at [1198, 185] on span "Add Note" at bounding box center [1198, 185] width 32 height 9
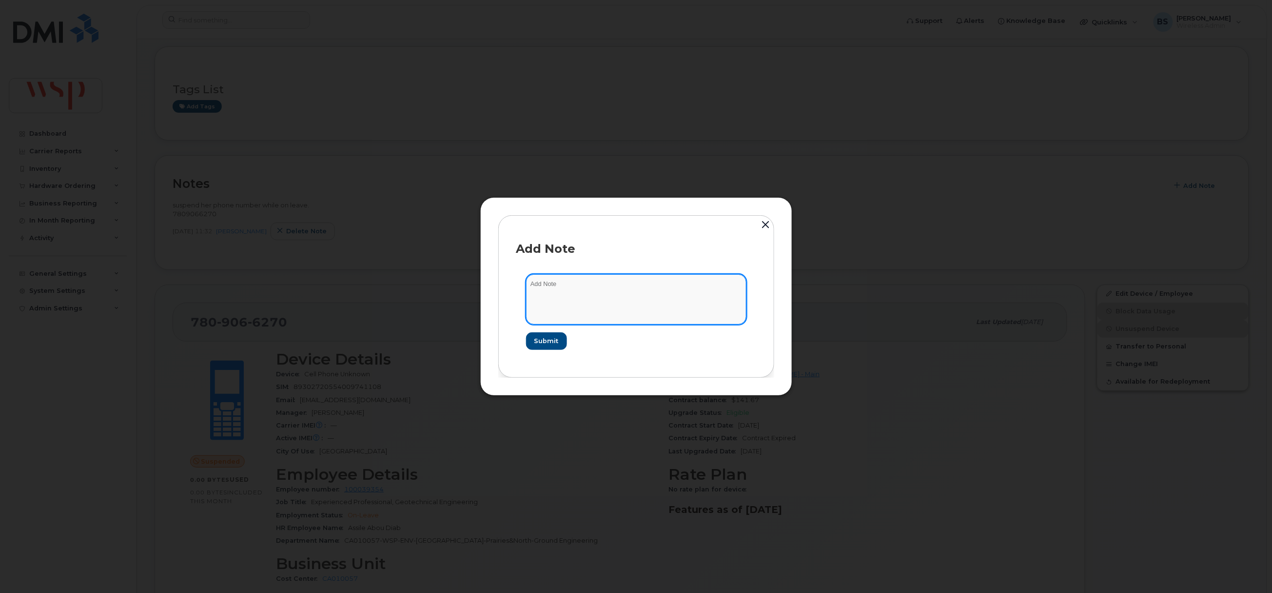
click at [578, 303] on textarea at bounding box center [636, 299] width 220 height 50
type textarea "returned to work - reactivated"
click at [551, 334] on button "Submit" at bounding box center [546, 341] width 40 height 18
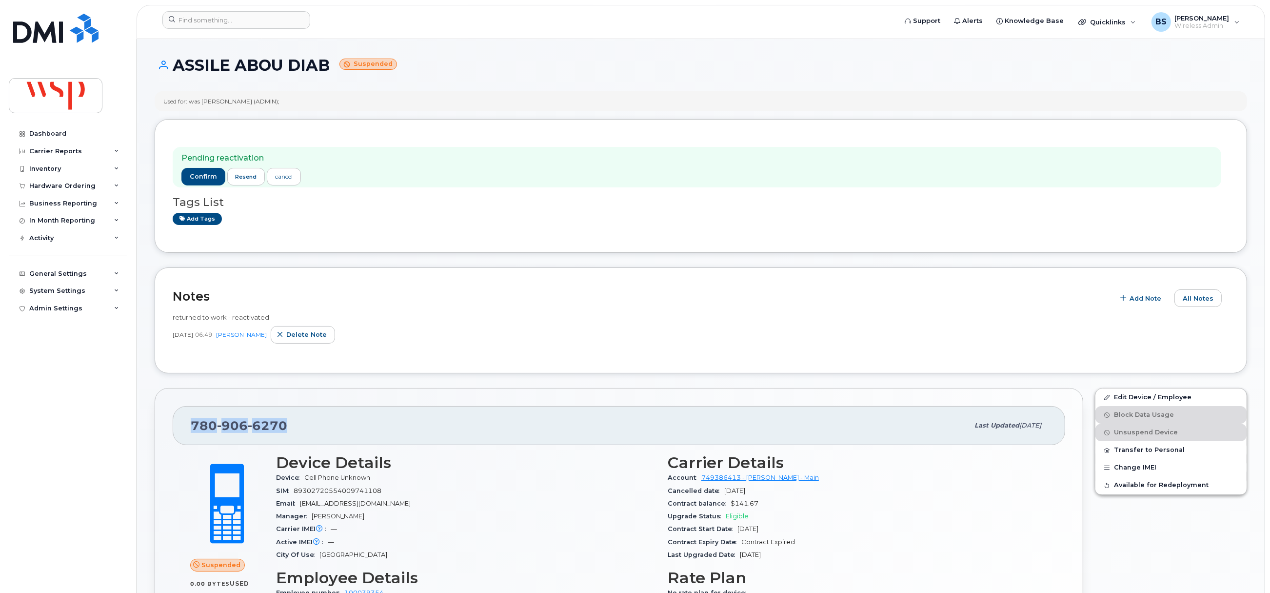
drag, startPoint x: 289, startPoint y: 429, endPoint x: 186, endPoint y: 436, distance: 103.1
click at [186, 436] on div "[PHONE_NUMBER] Last updated [DATE]" at bounding box center [619, 425] width 892 height 39
click at [197, 174] on span "confirm" at bounding box center [203, 176] width 27 height 9
